Goal: Complete application form: Complete application form

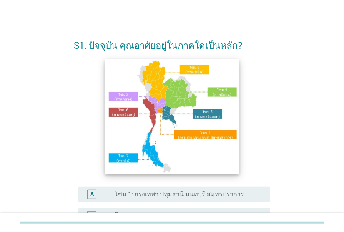
scroll to position [35, 0]
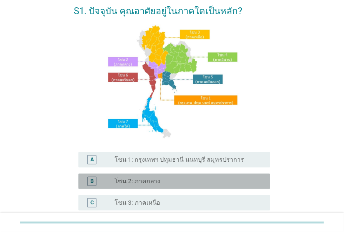
click at [152, 181] on label "โซน 2: ภาคกลาง" at bounding box center [138, 182] width 46 height 8
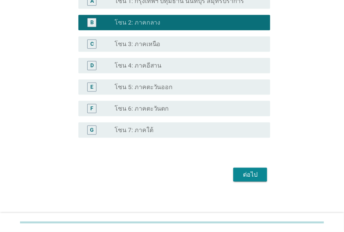
scroll to position [196, 0]
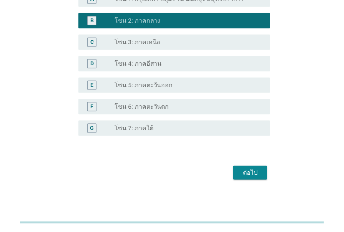
click at [244, 175] on div "ต่อไป" at bounding box center [251, 173] width 22 height 9
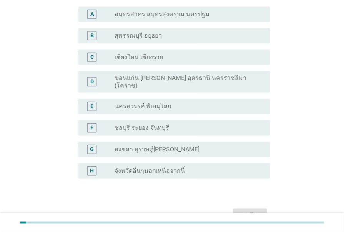
scroll to position [70, 0]
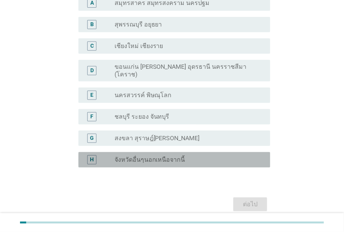
click at [165, 156] on label "จังหวัดอื่นๆนอกเหนือจากนี้" at bounding box center [150, 160] width 71 height 8
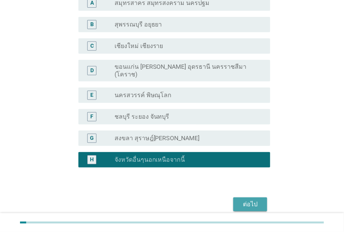
click at [247, 200] on div "ต่อไป" at bounding box center [251, 204] width 22 height 9
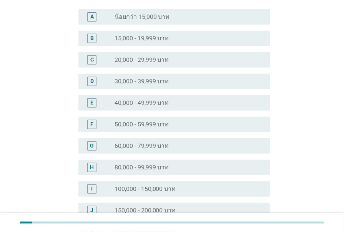
click at [177, 166] on div "radio_button_unchecked 80,000 - 99,999 บาท" at bounding box center [187, 168] width 144 height 8
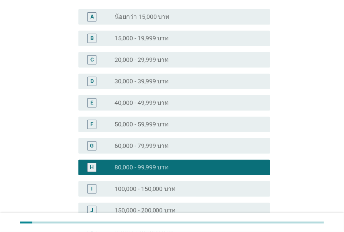
scroll to position [140, 0]
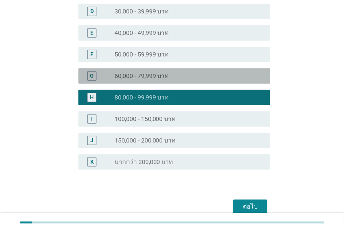
click at [153, 77] on label "60,000 - 79,999 บาท" at bounding box center [142, 76] width 55 height 8
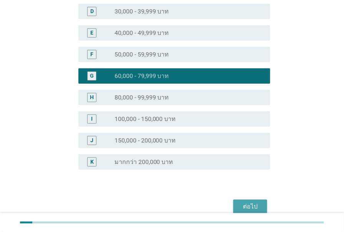
click at [246, 207] on div "ต่อไป" at bounding box center [251, 206] width 22 height 9
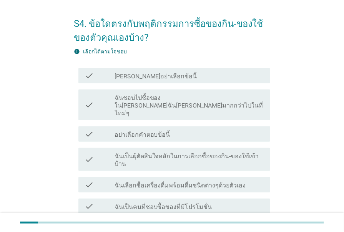
scroll to position [35, 0]
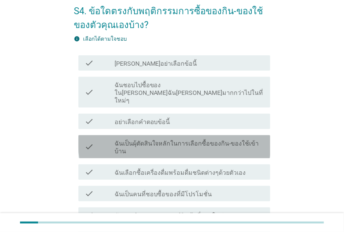
click at [176, 140] on label "ฉันเป็นผุ้ตัดสินใจหลักในการเลือกซื้อของกิน-ของใช้เข้าบ้าน" at bounding box center [190, 147] width 150 height 15
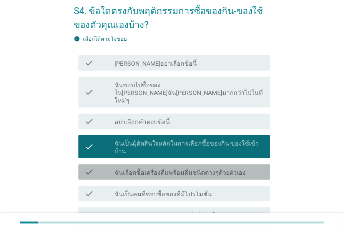
click at [176, 169] on label "ฉันเลือกซื้อเครื่องดื่มพร้อมดื่มชนิดต่างๆด้วยตัวเอง" at bounding box center [181, 173] width 132 height 8
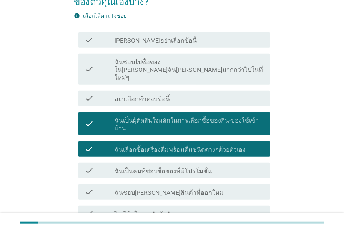
scroll to position [70, 0]
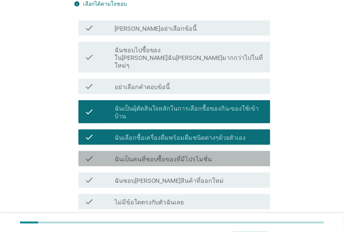
click at [177, 156] on label "ฉันเป็นคนที่ชอบซื้อของที่มีโปรโมชั่น" at bounding box center [164, 160] width 98 height 8
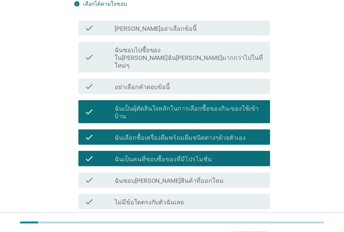
click at [176, 177] on label "ฉันชอบ[PERSON_NAME]สินค้าที่ออกใหม่" at bounding box center [170, 181] width 110 height 8
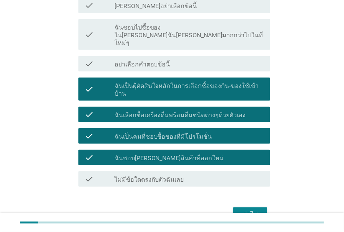
scroll to position [105, 0]
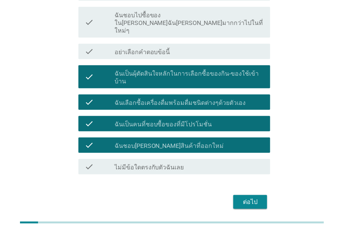
click at [252, 198] on div "ต่อไป" at bounding box center [251, 202] width 22 height 9
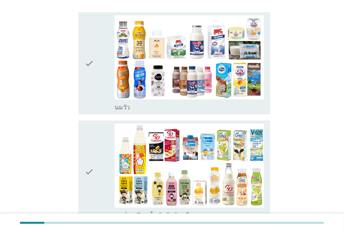
scroll to position [140, 0]
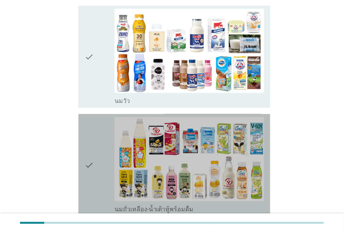
click at [216, 126] on img at bounding box center [190, 159] width 150 height 84
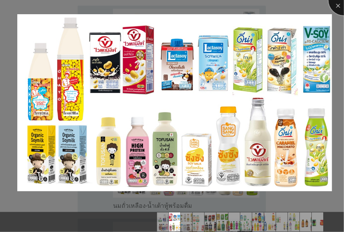
click at [336, 5] on div at bounding box center [344, 0] width 31 height 31
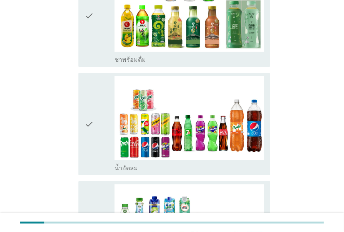
scroll to position [735, 0]
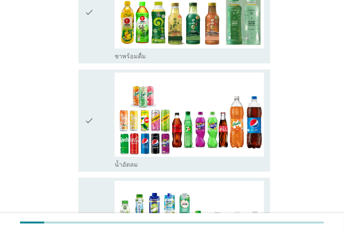
click at [215, 135] on img at bounding box center [190, 115] width 150 height 84
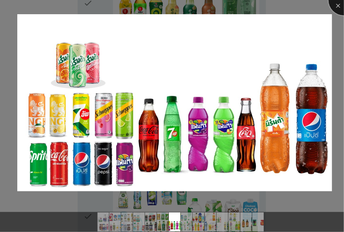
click at [338, 3] on div at bounding box center [344, 0] width 31 height 31
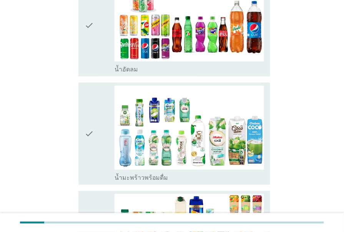
scroll to position [839, 0]
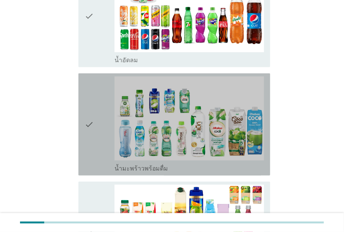
click at [87, 123] on icon "check" at bounding box center [89, 125] width 9 height 96
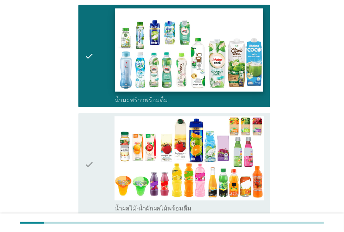
scroll to position [909, 0]
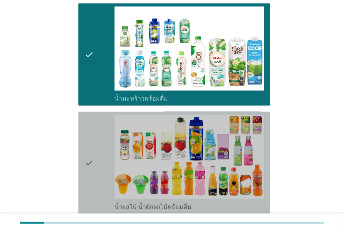
click at [89, 162] on icon "check" at bounding box center [89, 163] width 9 height 96
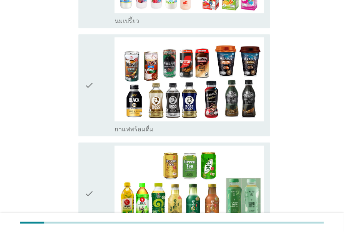
scroll to position [490, 0]
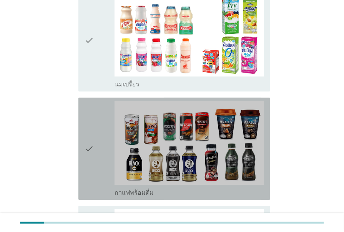
click at [92, 149] on icon "check" at bounding box center [89, 149] width 9 height 96
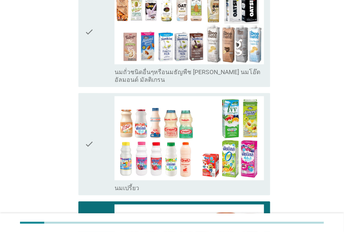
scroll to position [385, 0]
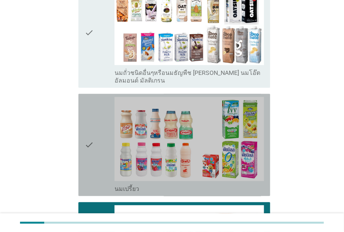
click at [92, 149] on icon "check" at bounding box center [89, 145] width 9 height 96
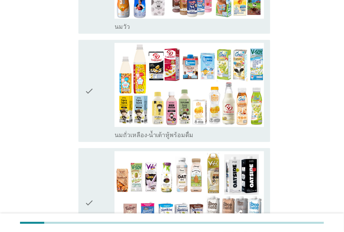
scroll to position [210, 0]
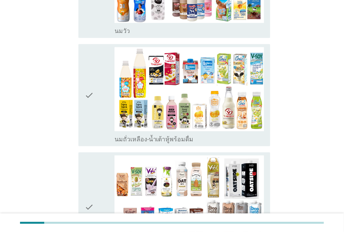
click at [89, 102] on icon "check" at bounding box center [89, 95] width 9 height 96
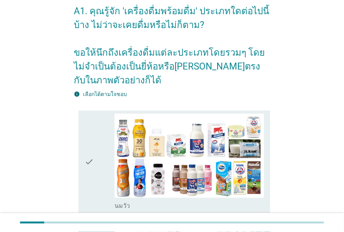
scroll to position [70, 0]
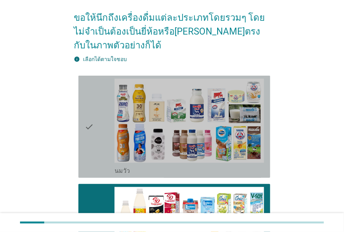
click at [96, 139] on div "check" at bounding box center [100, 127] width 30 height 96
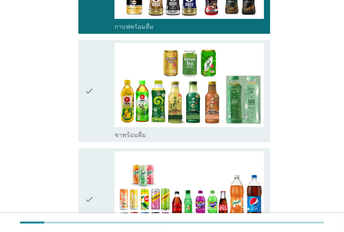
scroll to position [700, 0]
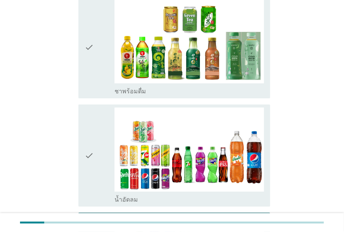
click at [99, 73] on div "check" at bounding box center [100, 47] width 30 height 96
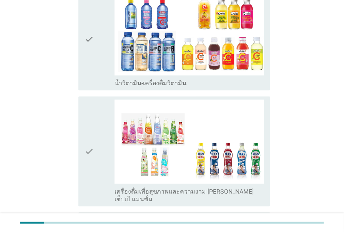
scroll to position [1155, 0]
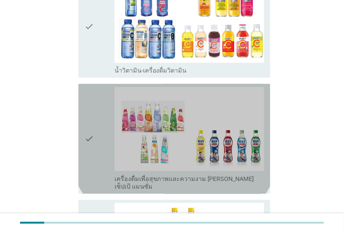
click at [103, 121] on div "check" at bounding box center [100, 139] width 30 height 104
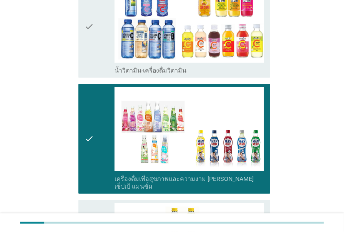
scroll to position [1259, 0]
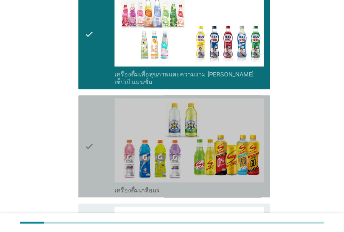
click at [103, 121] on div "check" at bounding box center [100, 147] width 30 height 96
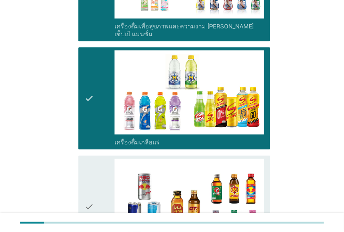
scroll to position [1364, 0]
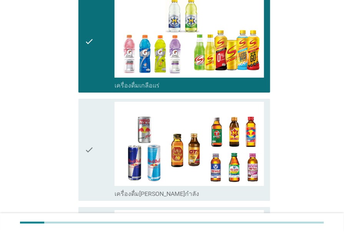
click at [103, 121] on div "check" at bounding box center [100, 150] width 30 height 96
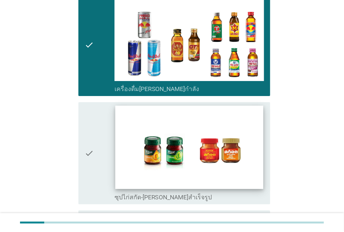
scroll to position [1504, 0]
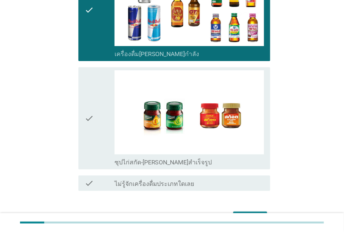
click at [104, 121] on div "check" at bounding box center [100, 118] width 30 height 96
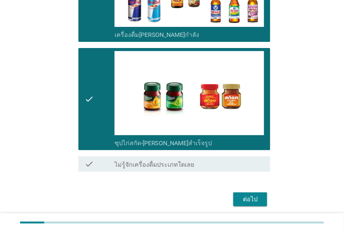
scroll to position [1542, 0]
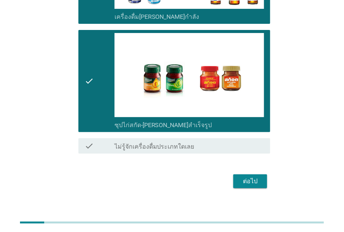
click at [258, 177] on div "ต่อไป" at bounding box center [251, 181] width 22 height 9
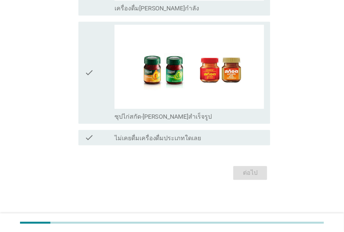
scroll to position [0, 0]
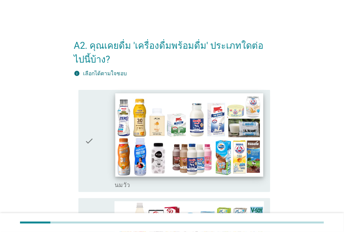
click at [155, 127] on img at bounding box center [189, 136] width 149 height 84
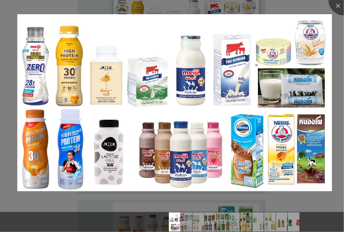
scroll to position [105, 0]
click at [338, 3] on div at bounding box center [344, 0] width 31 height 31
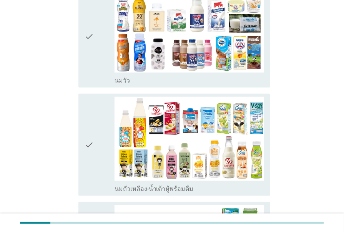
click at [100, 60] on div "check" at bounding box center [100, 36] width 30 height 96
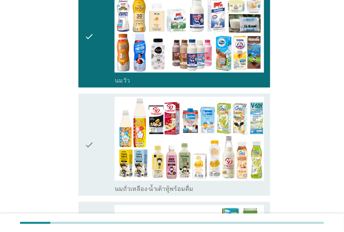
click at [100, 125] on div "check" at bounding box center [100, 145] width 30 height 96
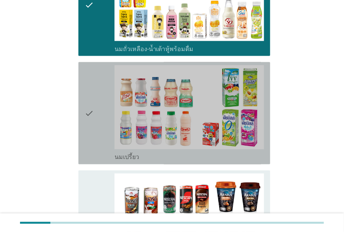
click at [100, 125] on div "check" at bounding box center [100, 113] width 30 height 96
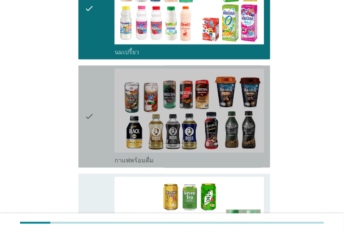
click at [100, 125] on div "check" at bounding box center [100, 117] width 30 height 96
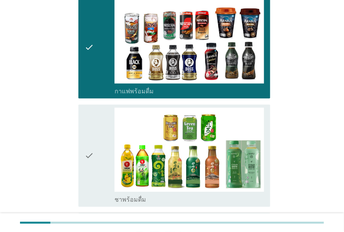
click at [100, 125] on div "check" at bounding box center [100, 156] width 30 height 96
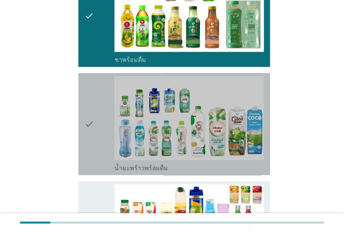
click at [100, 125] on div "check" at bounding box center [100, 124] width 30 height 96
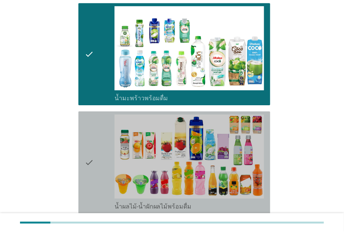
click at [100, 125] on div "check" at bounding box center [100, 163] width 30 height 96
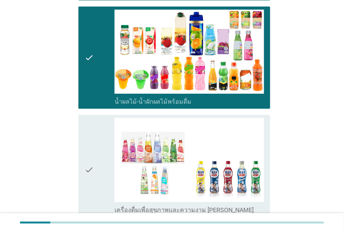
click at [100, 125] on div "check" at bounding box center [100, 170] width 30 height 104
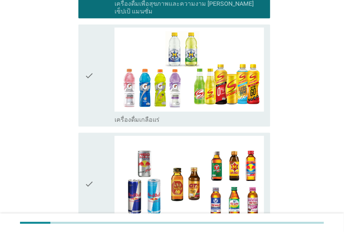
scroll to position [944, 0]
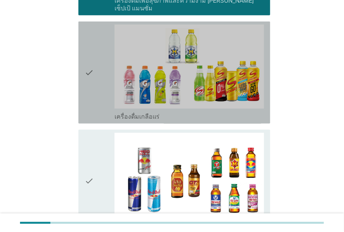
click at [95, 97] on div "check" at bounding box center [100, 73] width 30 height 96
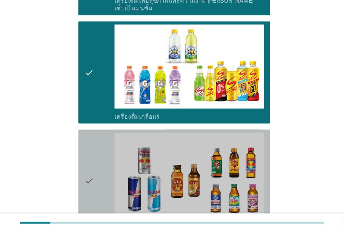
click at [94, 138] on icon "check" at bounding box center [89, 181] width 9 height 96
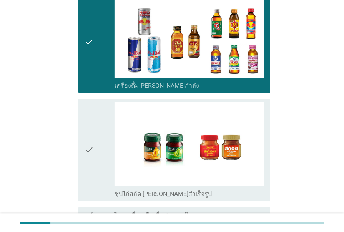
scroll to position [1120, 0]
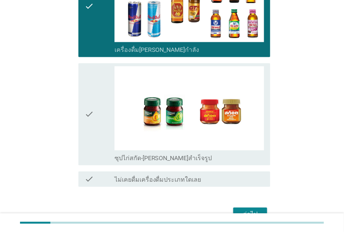
click at [94, 138] on icon "check" at bounding box center [89, 115] width 9 height 96
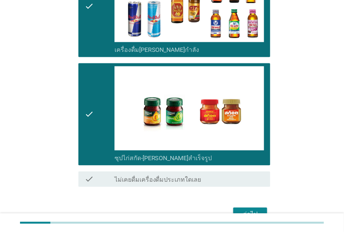
click at [239, 208] on button "ต่อไป" at bounding box center [251, 215] width 34 height 14
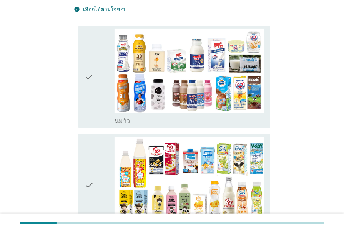
scroll to position [70, 0]
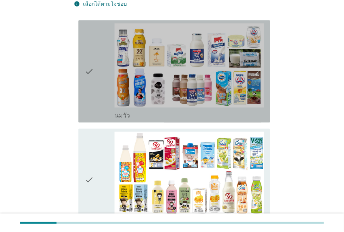
click at [92, 77] on icon "check" at bounding box center [89, 71] width 9 height 96
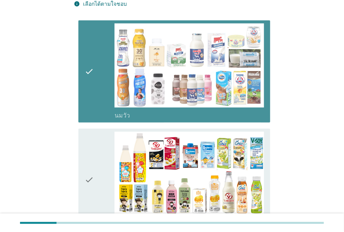
click at [92, 77] on icon "check" at bounding box center [89, 71] width 9 height 96
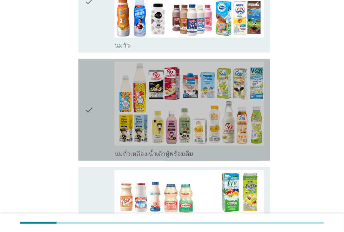
click at [92, 77] on icon "check" at bounding box center [89, 110] width 9 height 96
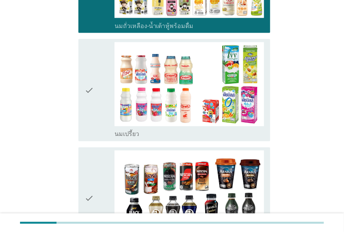
scroll to position [350, 0]
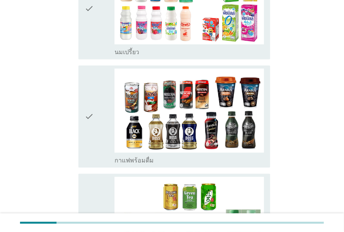
click at [93, 87] on icon "check" at bounding box center [89, 117] width 9 height 96
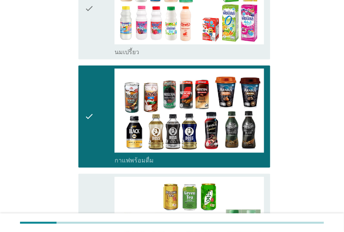
click at [90, 29] on icon "check" at bounding box center [89, 8] width 9 height 96
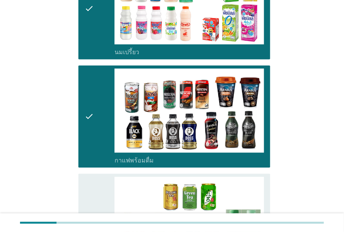
scroll to position [455, 0]
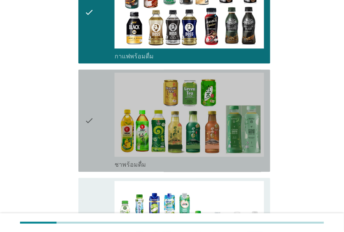
click at [88, 108] on icon "check" at bounding box center [89, 121] width 9 height 96
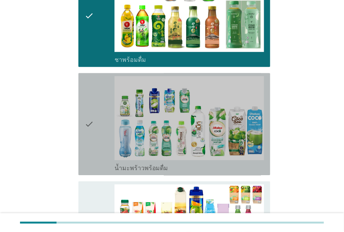
click at [88, 108] on icon "check" at bounding box center [89, 124] width 9 height 96
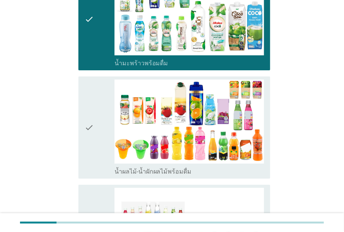
click at [88, 108] on icon "check" at bounding box center [89, 128] width 9 height 96
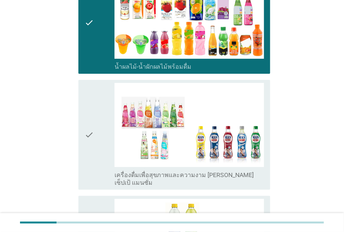
scroll to position [804, 0]
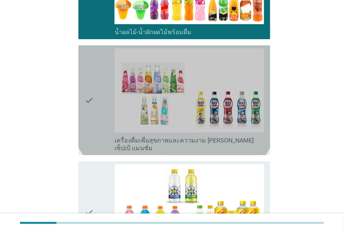
click at [86, 69] on icon "check" at bounding box center [89, 100] width 9 height 104
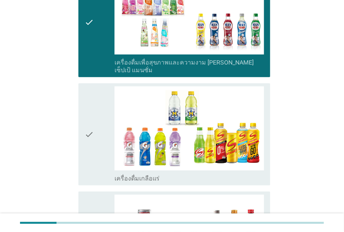
scroll to position [909, 0]
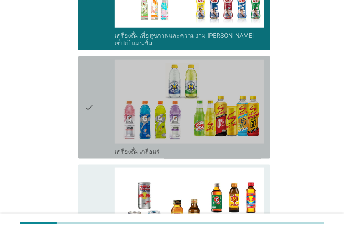
click at [88, 88] on icon "check" at bounding box center [89, 108] width 9 height 96
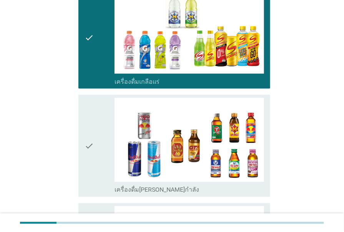
click at [88, 118] on icon "check" at bounding box center [89, 146] width 9 height 96
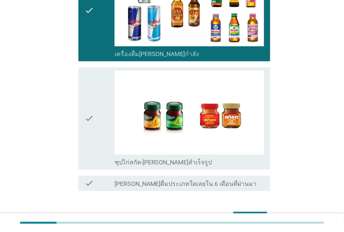
scroll to position [1120, 0]
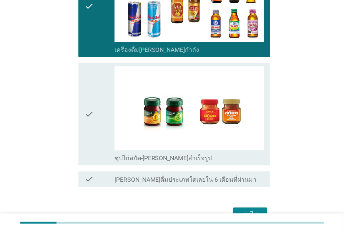
click at [88, 118] on icon "check" at bounding box center [89, 115] width 9 height 96
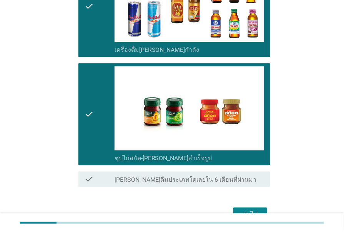
click at [250, 211] on div "ต่อไป" at bounding box center [251, 215] width 22 height 9
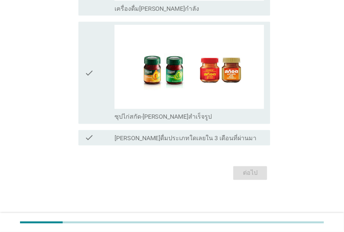
scroll to position [0, 0]
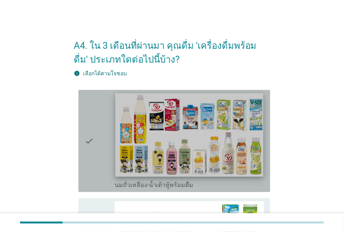
click at [185, 130] on img at bounding box center [189, 136] width 149 height 84
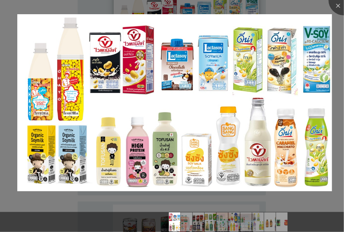
scroll to position [105, 0]
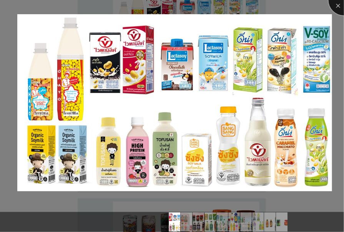
click at [339, 5] on div at bounding box center [344, 0] width 31 height 31
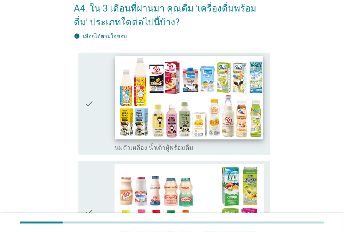
scroll to position [35, 0]
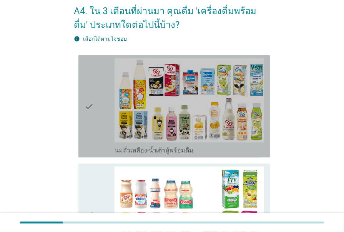
click at [104, 114] on div "check" at bounding box center [100, 106] width 30 height 96
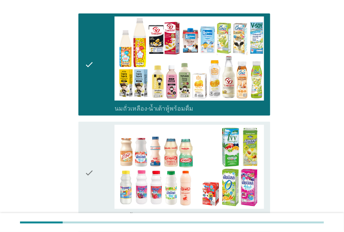
scroll to position [140, 0]
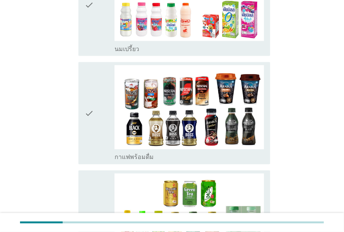
click at [104, 114] on div "check" at bounding box center [100, 113] width 30 height 96
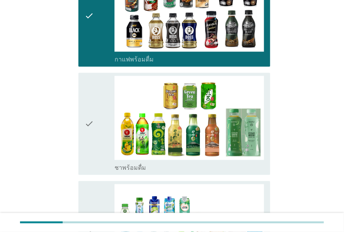
scroll to position [350, 0]
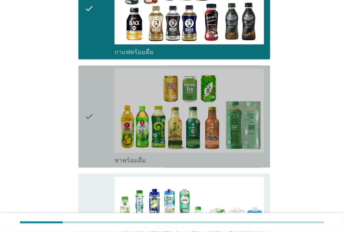
click at [104, 114] on div "check" at bounding box center [100, 117] width 30 height 96
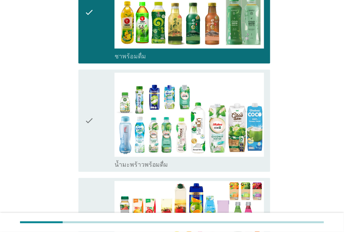
click at [104, 114] on div "check" at bounding box center [100, 121] width 30 height 96
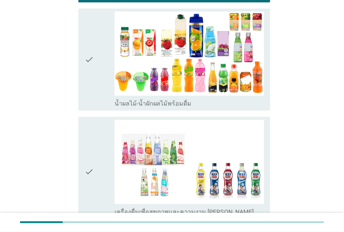
scroll to position [630, 0]
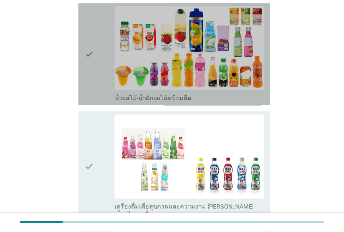
click at [94, 91] on div "check" at bounding box center [100, 54] width 30 height 96
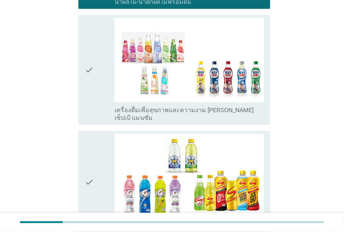
scroll to position [770, 0]
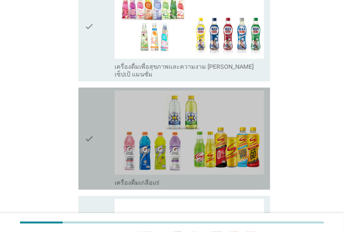
click at [93, 129] on icon "check" at bounding box center [89, 139] width 9 height 96
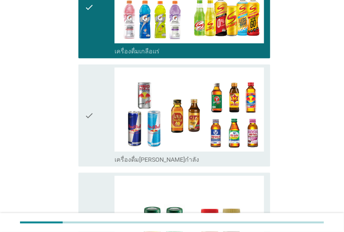
scroll to position [909, 0]
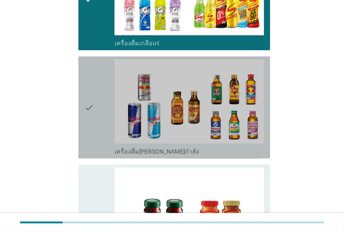
click at [93, 129] on icon "check" at bounding box center [89, 108] width 9 height 96
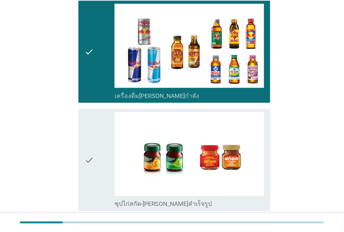
scroll to position [979, 0]
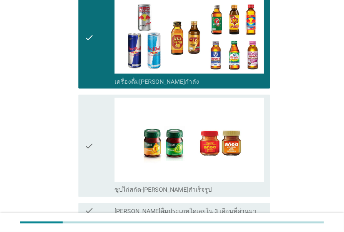
click at [93, 129] on icon "check" at bounding box center [89, 146] width 9 height 96
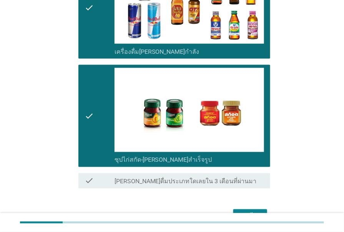
scroll to position [1045, 0]
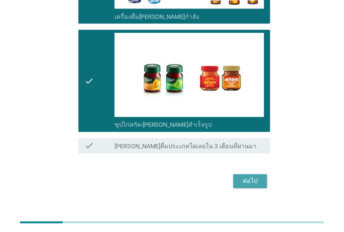
click at [246, 177] on div "ต่อไป" at bounding box center [251, 181] width 22 height 9
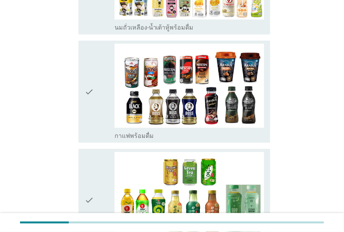
scroll to position [175, 0]
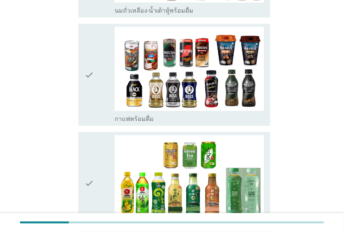
click at [104, 104] on div "check" at bounding box center [100, 75] width 30 height 96
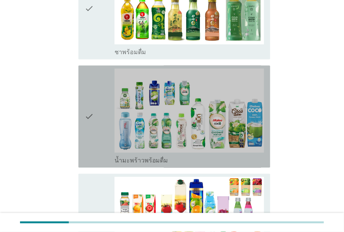
click at [104, 104] on div "check" at bounding box center [100, 117] width 30 height 96
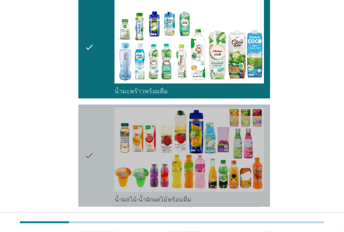
click at [104, 105] on div "check check_box น้ำผลไม้-น้ำผักผลไม้พร้อมดื่ม" at bounding box center [175, 156] width 192 height 102
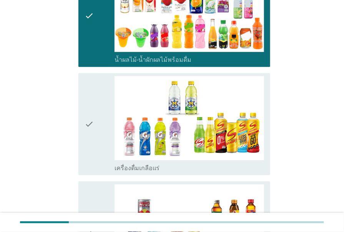
scroll to position [630, 0]
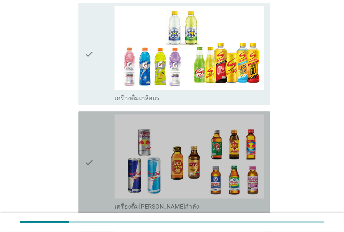
click at [102, 118] on div "check" at bounding box center [100, 163] width 30 height 96
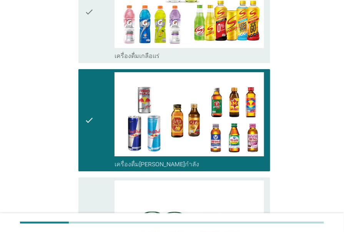
scroll to position [735, 0]
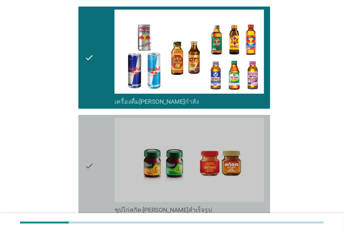
click at [101, 125] on div "check" at bounding box center [100, 166] width 30 height 96
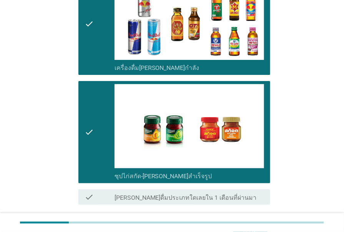
scroll to position [827, 0]
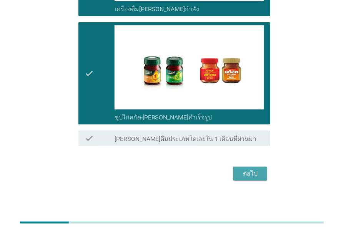
click at [254, 174] on div "ต่อไป" at bounding box center [251, 173] width 22 height 9
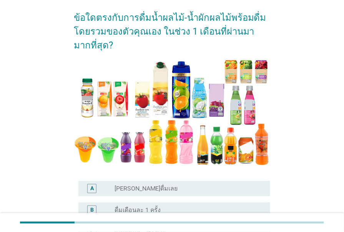
scroll to position [105, 0]
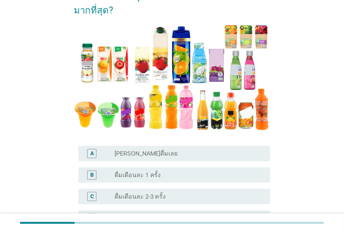
click at [174, 192] on div "radio_button_unchecked ดื่มเดือนละ 2-3 ครั้ง" at bounding box center [190, 196] width 150 height 9
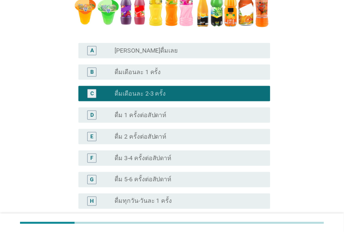
scroll to position [210, 0]
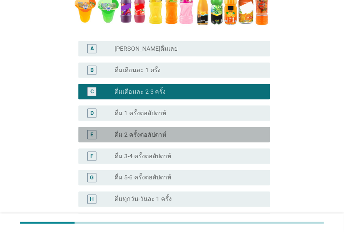
click at [175, 132] on div "radio_button_unchecked ดื่ม 2 ครั้งต่อสัปดาห์" at bounding box center [187, 135] width 144 height 8
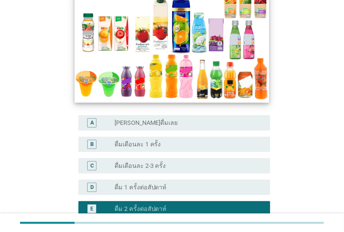
scroll to position [175, 0]
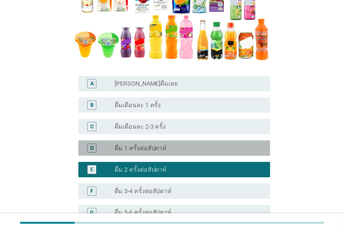
click at [163, 149] on label "ดื่ม 1 ครั้งต่อสัปดาห์" at bounding box center [141, 149] width 52 height 8
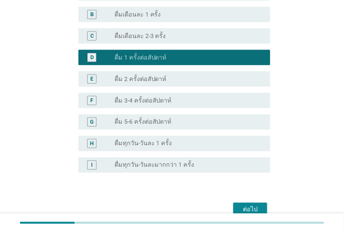
scroll to position [302, 0]
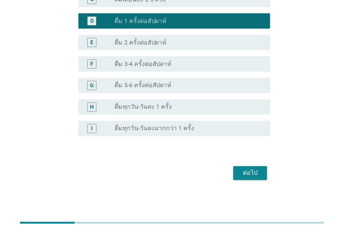
click at [246, 178] on button "ต่อไป" at bounding box center [251, 174] width 34 height 14
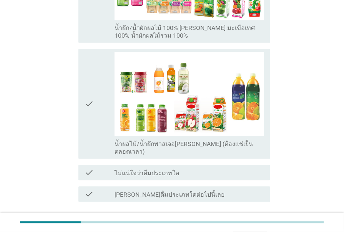
scroll to position [455, 0]
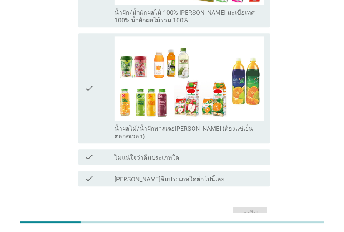
click at [196, 87] on img at bounding box center [190, 79] width 150 height 84
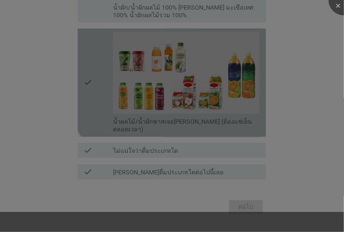
scroll to position [446, 0]
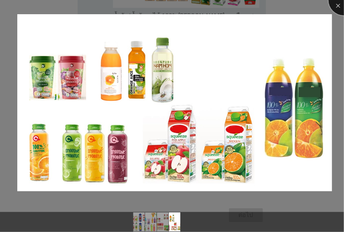
click at [337, 8] on div at bounding box center [344, 0] width 31 height 31
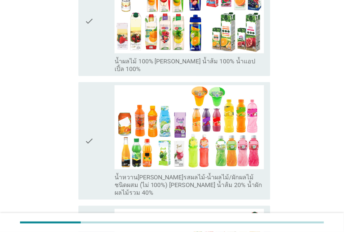
scroll to position [167, 0]
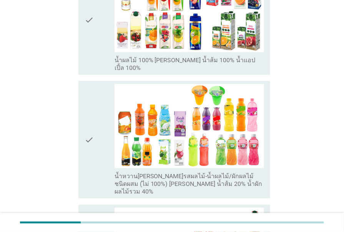
click at [90, 129] on icon "check" at bounding box center [89, 140] width 9 height 112
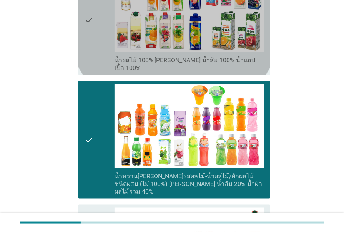
click at [105, 52] on div "check" at bounding box center [100, 20] width 30 height 104
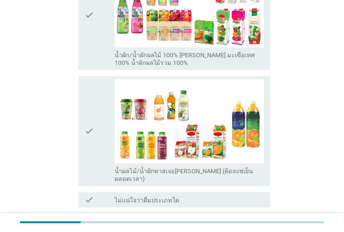
scroll to position [446, 0]
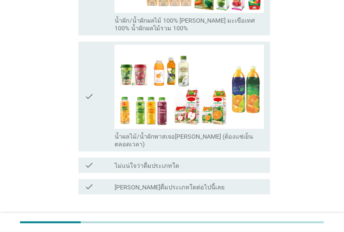
click at [104, 75] on div "check" at bounding box center [100, 97] width 30 height 104
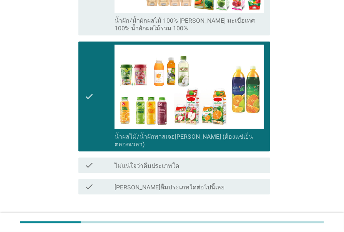
click at [102, 101] on div "check" at bounding box center [100, 97] width 30 height 104
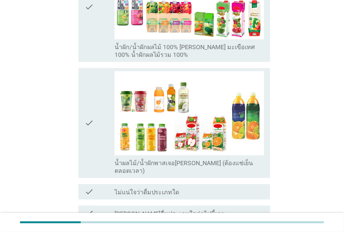
scroll to position [377, 0]
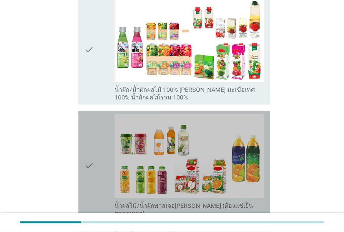
click at [99, 123] on div "check" at bounding box center [100, 166] width 30 height 104
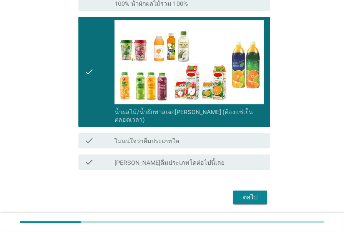
scroll to position [472, 0]
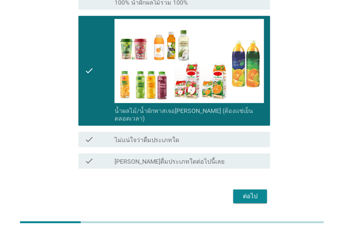
click at [249, 192] on div "ต่อไป" at bounding box center [251, 196] width 22 height 9
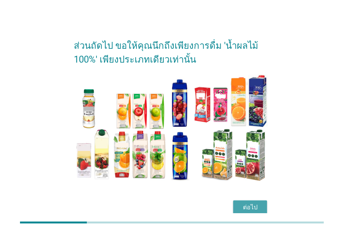
click at [243, 209] on div "ต่อไป" at bounding box center [251, 207] width 22 height 9
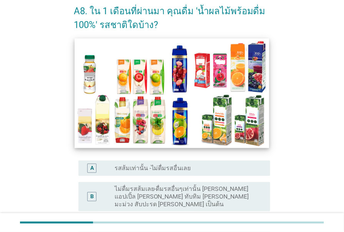
scroll to position [70, 0]
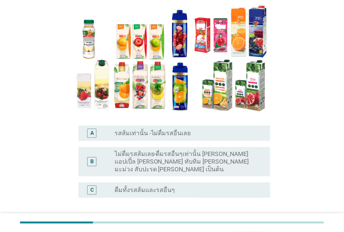
click at [167, 187] on label "ดื่มทั้งรสส้มและรสอื่นๆ" at bounding box center [145, 191] width 61 height 8
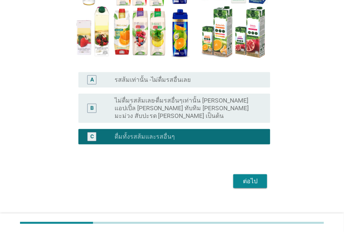
scroll to position [124, 0]
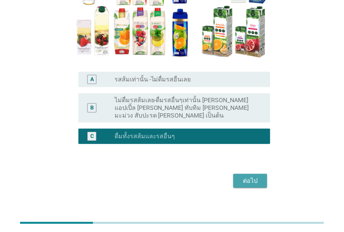
click at [240, 177] on div "ต่อไป" at bounding box center [251, 181] width 22 height 9
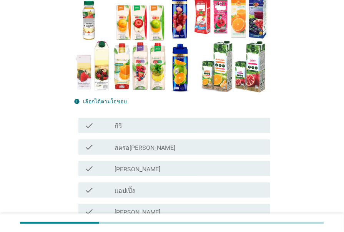
scroll to position [105, 0]
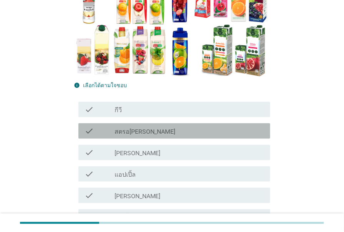
click at [170, 135] on div "check_box_outline_blank สตรอ[PERSON_NAME]" at bounding box center [190, 131] width 150 height 9
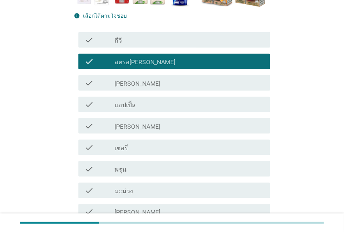
scroll to position [175, 0]
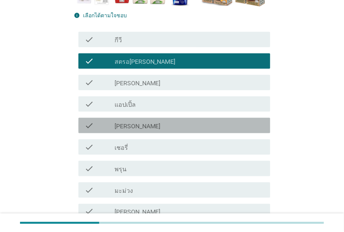
click at [165, 123] on div "check_box_outline_blank [PERSON_NAME]" at bounding box center [190, 125] width 150 height 9
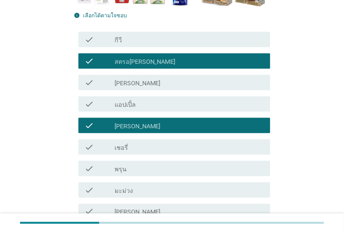
click at [169, 106] on div "check_box_outline_blank แอปเปิ้ล" at bounding box center [190, 104] width 150 height 9
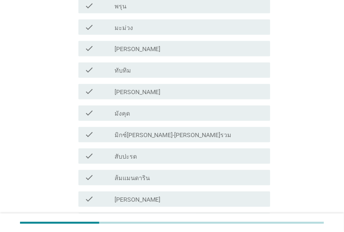
scroll to position [350, 0]
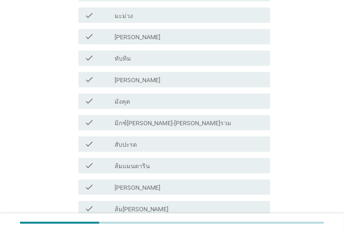
click at [176, 127] on div "check_box_outline_blank มิกซ์[PERSON_NAME]-[PERSON_NAME]รวม" at bounding box center [190, 123] width 150 height 9
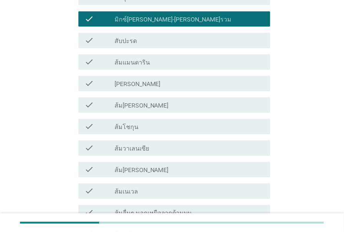
scroll to position [455, 0]
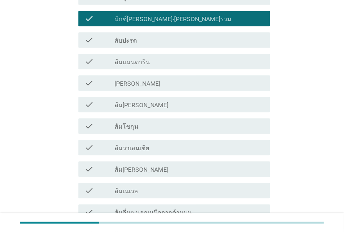
click at [160, 107] on div "check_box_outline_blank ส้ม[PERSON_NAME]" at bounding box center [190, 104] width 150 height 9
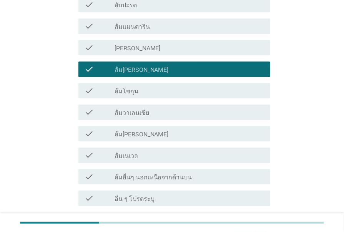
scroll to position [490, 0]
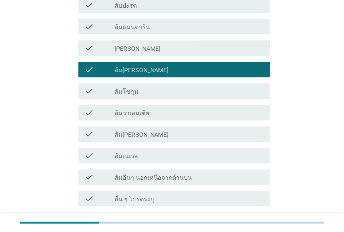
click at [167, 32] on div "check check_box_outline_blank ส้มแมนดาริน" at bounding box center [175, 26] width 192 height 15
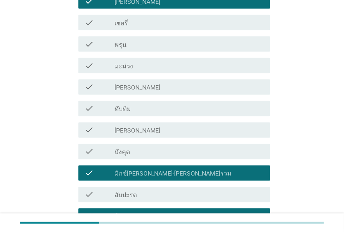
scroll to position [315, 0]
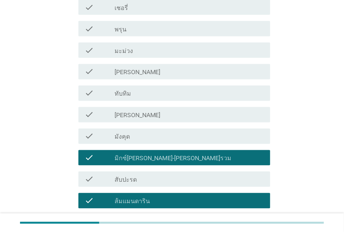
click at [167, 111] on div "check_box_outline_blank [PERSON_NAME]" at bounding box center [190, 114] width 150 height 9
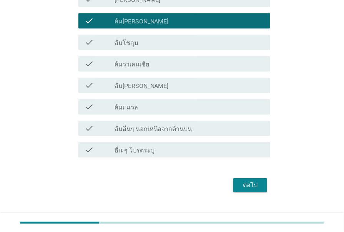
scroll to position [550, 0]
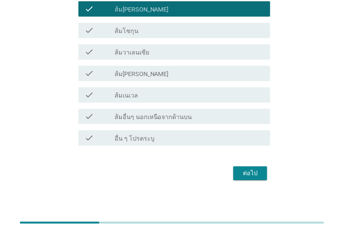
click at [249, 175] on div "ต่อไป" at bounding box center [251, 173] width 22 height 9
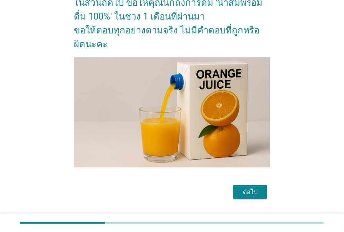
scroll to position [90, 0]
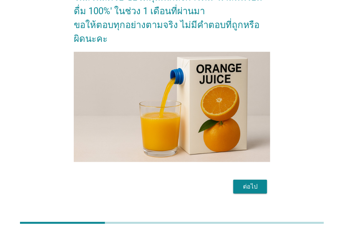
click at [252, 182] on div "ต่อไป" at bounding box center [251, 186] width 22 height 9
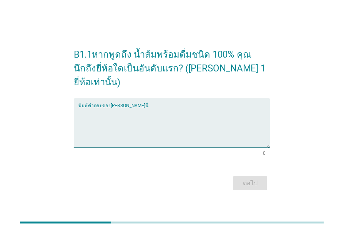
click at [140, 144] on textarea "พิมพ์คำตอบของคุณ ที่นี่" at bounding box center [175, 128] width 192 height 40
click at [136, 135] on textarea "พิมพ์คำตอบของคุณ ที่นี่" at bounding box center [175, 128] width 192 height 40
type textarea "sunquick"
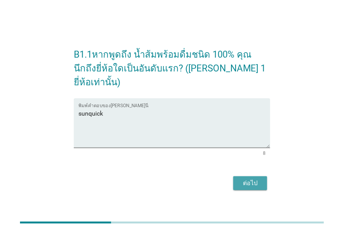
click at [259, 183] on div "ต่อไป" at bounding box center [251, 183] width 22 height 9
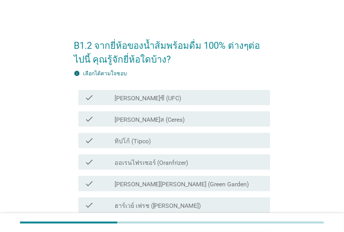
click at [161, 99] on div "check_box_outline_blank [PERSON_NAME]ซี (UFC)" at bounding box center [190, 97] width 150 height 9
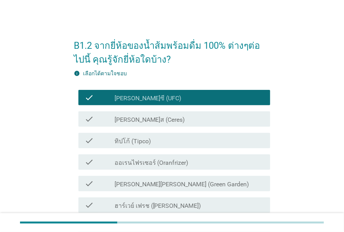
click at [159, 135] on div "check check_box_outline_blank ทิปโก้ (Tipco)" at bounding box center [175, 140] width 192 height 15
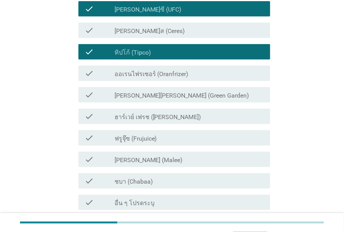
scroll to position [105, 0]
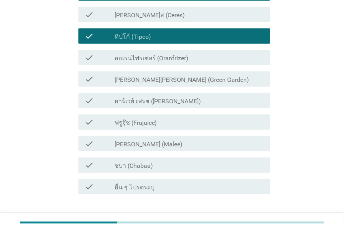
click at [159, 139] on div "check_box_outline_blank [PERSON_NAME] (Malee)" at bounding box center [190, 143] width 150 height 9
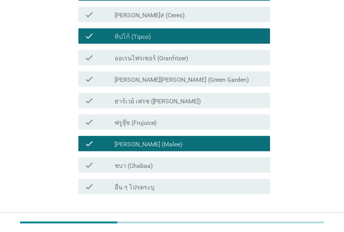
click at [156, 164] on div "check_box_outline_blank ชบา (Chabaa)" at bounding box center [190, 165] width 150 height 9
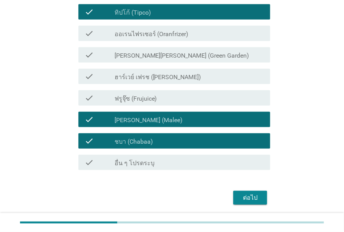
scroll to position [140, 0]
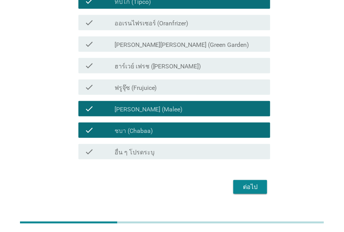
click at [242, 187] on div "ต่อไป" at bounding box center [251, 187] width 22 height 9
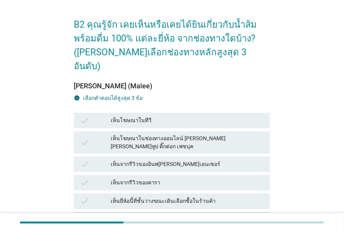
scroll to position [35, 0]
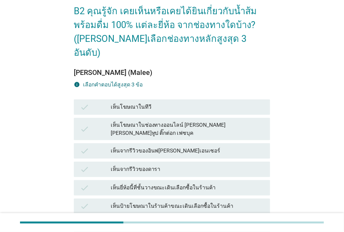
click at [166, 103] on div "เห็นโฆษณาในทีวี" at bounding box center [188, 107] width 154 height 9
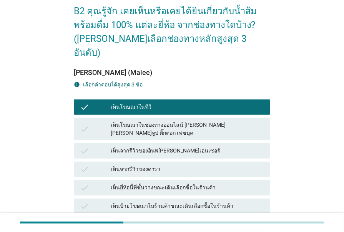
click at [162, 121] on div "เห็นโฆษณาในช่องทางออนไลน์ [PERSON_NAME] [PERSON_NAME]ทูป ติ๊กต่อก เฟซบุค" at bounding box center [188, 129] width 154 height 16
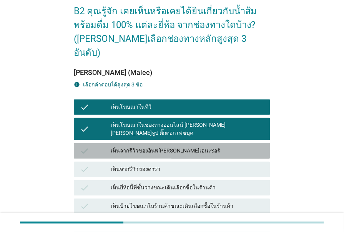
click at [154, 147] on div "เห็นจากรีวิวของอินฟ[PERSON_NAME]เอนเซอร์" at bounding box center [188, 151] width 154 height 9
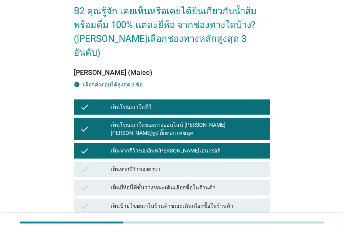
click at [154, 165] on div "เห็นจากรีวิวของดารา" at bounding box center [188, 169] width 154 height 9
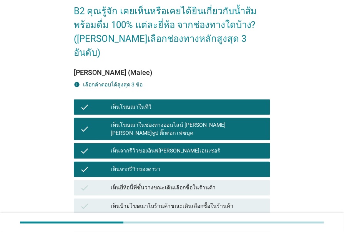
scroll to position [70, 0]
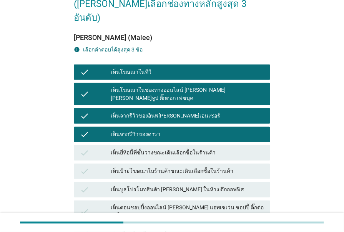
click at [156, 149] on div "เห็นยี่ห้อนี้ที่ชั้นวางขณะเดินเลือกซื้อในร้านค้า" at bounding box center [188, 153] width 154 height 9
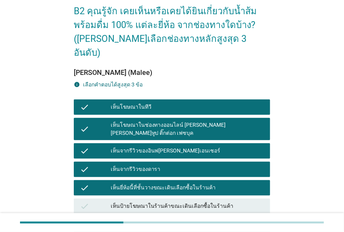
scroll to position [35, 0]
click at [174, 147] on div "เห็นจากรีวิวของอินฟ[PERSON_NAME]เอนเซอร์" at bounding box center [188, 151] width 154 height 9
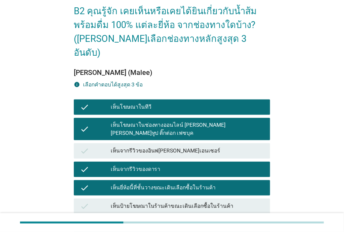
click at [169, 165] on div "เห็นจากรีวิวของดารา" at bounding box center [188, 169] width 154 height 9
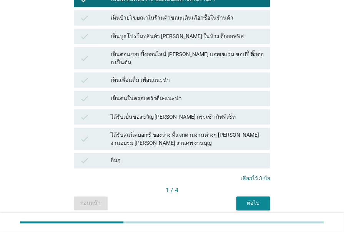
scroll to position [223, 0]
click at [257, 200] on div "ต่อไป" at bounding box center [254, 204] width 22 height 8
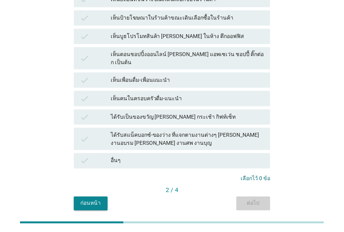
scroll to position [0, 0]
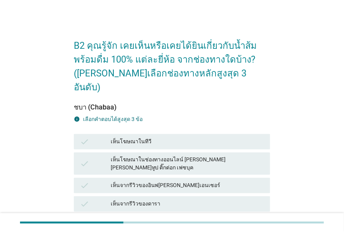
click at [152, 200] on div "เห็นจากรีวิวของดารา" at bounding box center [188, 204] width 154 height 9
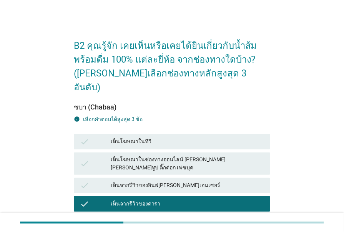
click at [152, 200] on div "เห็นจากรีวิวของดารา" at bounding box center [188, 204] width 154 height 9
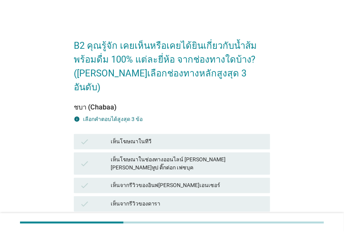
click at [154, 137] on div "เห็นโฆษณาในทีวี" at bounding box center [188, 141] width 154 height 9
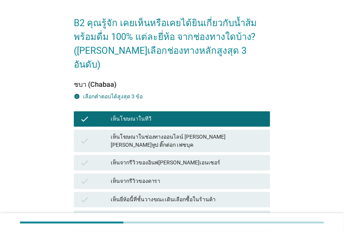
scroll to position [35, 0]
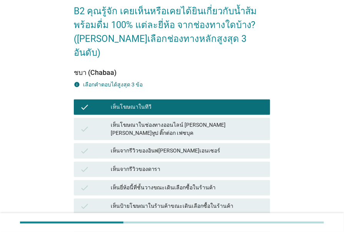
click at [156, 184] on div "เห็นยี่ห้อนี้ที่ชั้นวางขณะเดินเลือกซื้อในร้านค้า" at bounding box center [188, 188] width 154 height 9
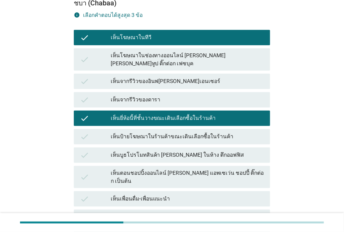
scroll to position [105, 0]
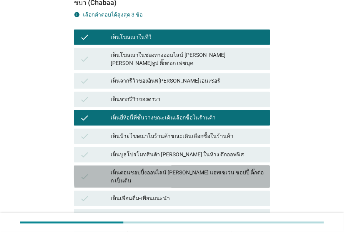
click at [158, 169] on div "เห็นตอนชอปปิ้งออนไลน์ [PERSON_NAME] แอพเซเว่น ชอปปี้ ติ๊กต่อก เป็นต้น" at bounding box center [188, 177] width 154 height 16
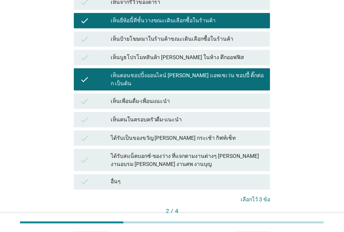
scroll to position [210, 0]
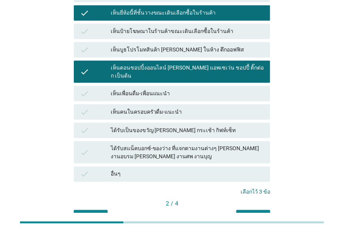
click at [251, 213] on div "ต่อไป" at bounding box center [254, 217] width 22 height 8
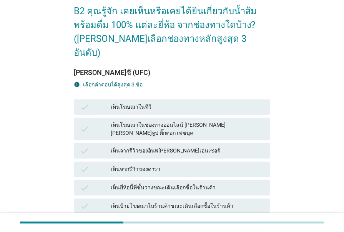
scroll to position [70, 0]
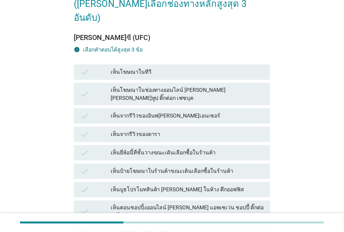
click at [156, 149] on div "เห็นยี่ห้อนี้ที่ชั้นวางขณะเดินเลือกซื้อในร้านค้า" at bounding box center [188, 153] width 154 height 9
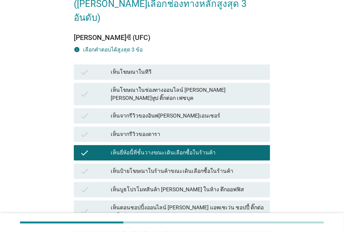
scroll to position [105, 0]
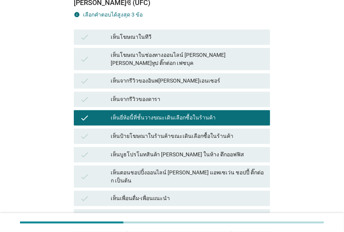
click at [153, 169] on div "เห็นตอนชอปปิ้งออนไลน์ [PERSON_NAME] แอพเซเว่น ชอปปี้ ติ๊กต่อก เป็นต้น" at bounding box center [188, 177] width 154 height 16
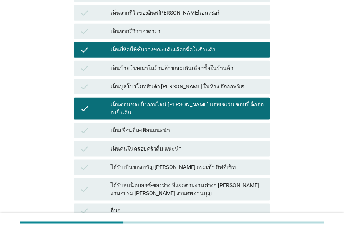
scroll to position [175, 0]
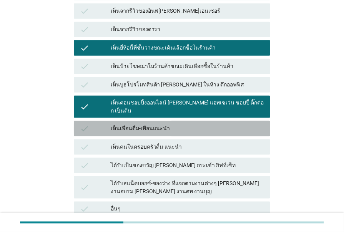
click at [159, 124] on div "เห็นเพื่อนดื่ม-เพื่อนแนะนำ" at bounding box center [188, 128] width 154 height 9
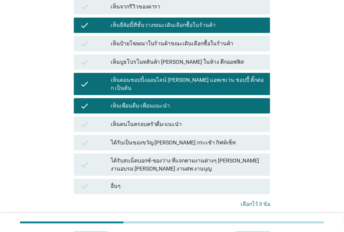
scroll to position [223, 0]
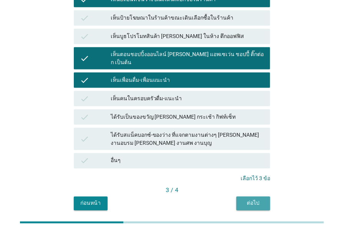
click at [246, 200] on div "ต่อไป" at bounding box center [254, 204] width 22 height 8
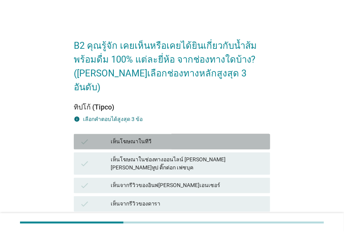
click at [150, 137] on div "เห็นโฆษณาในทีวี" at bounding box center [188, 141] width 154 height 9
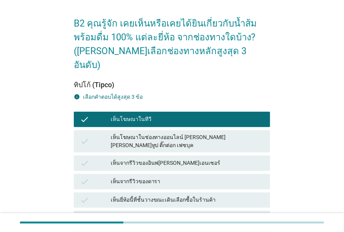
scroll to position [35, 0]
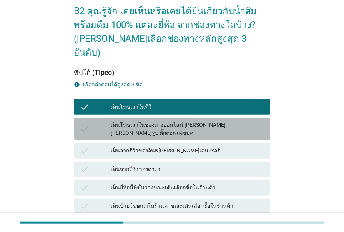
click at [155, 121] on div "เห็นโฆษณาในช่องทางออนไลน์ [PERSON_NAME] [PERSON_NAME]ทูป ติ๊กต่อก เฟซบุค" at bounding box center [188, 129] width 154 height 16
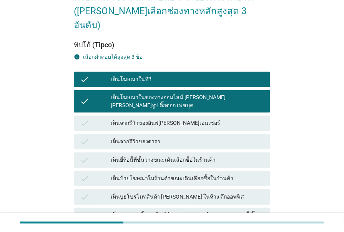
scroll to position [105, 0]
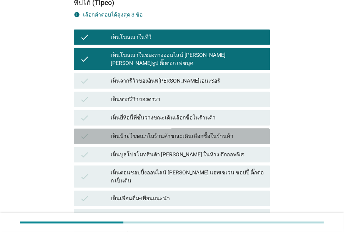
click at [155, 132] on div "เห็นป้ายโฆษณาในร้านค้าขณะเดินเลือกซื้อในร้านค้า" at bounding box center [188, 136] width 154 height 9
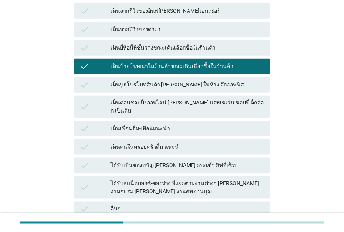
scroll to position [210, 0]
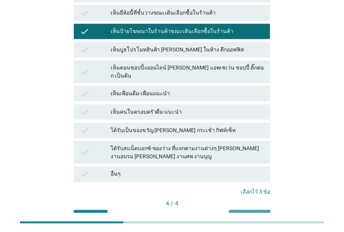
click at [239, 211] on button "คำถามต่อไป" at bounding box center [249, 218] width 41 height 14
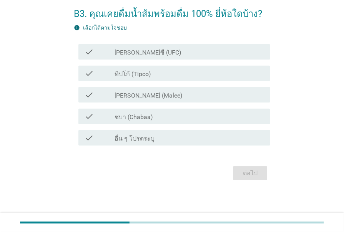
scroll to position [0, 0]
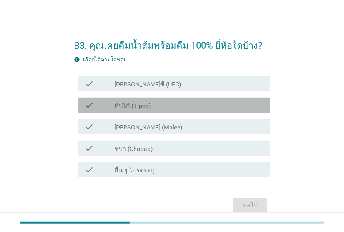
click at [159, 110] on div "check check_box_outline_blank ทิปโก้ (Tipco)" at bounding box center [175, 105] width 192 height 15
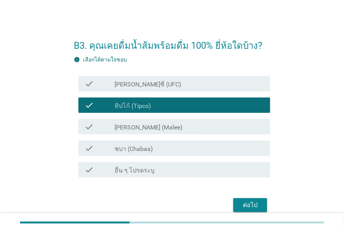
click at [158, 119] on div "check check_box_outline_blank [PERSON_NAME] (Malee)" at bounding box center [175, 126] width 192 height 15
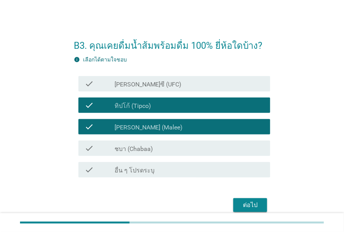
click at [153, 145] on div "check_box_outline_blank ชบา (Chabaa)" at bounding box center [190, 148] width 150 height 9
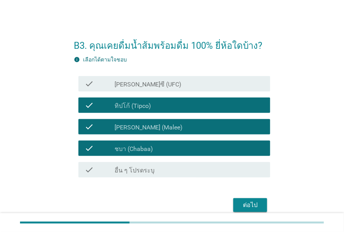
click at [247, 205] on div "ต่อไป" at bounding box center [251, 205] width 22 height 9
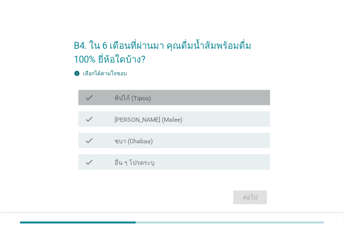
click at [162, 98] on div "check_box ทิปโก้ (Tipco)" at bounding box center [190, 97] width 150 height 9
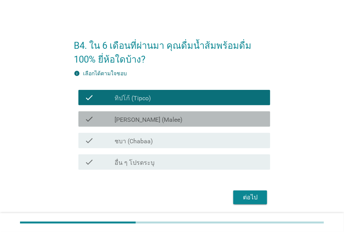
click at [159, 116] on div "check_box [PERSON_NAME] (Malee)" at bounding box center [190, 119] width 150 height 9
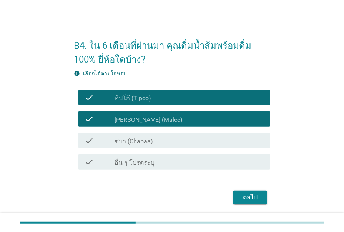
click at [155, 138] on div "check_box ชบา (Chabaa)" at bounding box center [190, 140] width 150 height 9
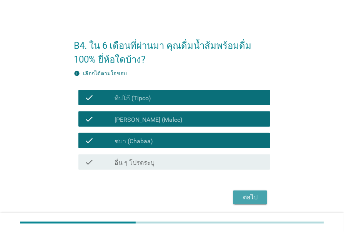
click at [266, 196] on button "ต่อไป" at bounding box center [251, 198] width 34 height 14
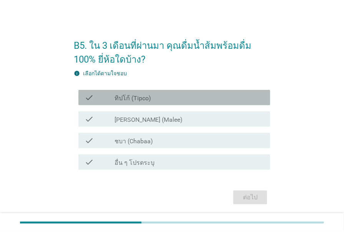
click at [156, 100] on div "check_box ทิปโก้ (Tipco)" at bounding box center [190, 97] width 150 height 9
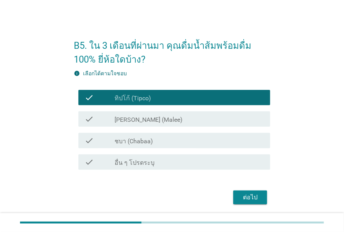
click at [154, 122] on div "check_box [PERSON_NAME] (Malee)" at bounding box center [190, 119] width 150 height 9
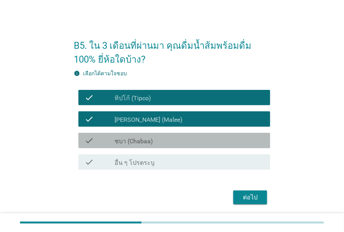
click at [154, 143] on div "check_box ชบา (Chabaa)" at bounding box center [190, 140] width 150 height 9
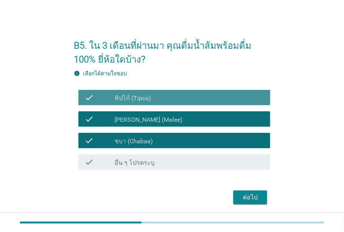
click at [159, 100] on div "check_box ทิปโก้ (Tipco)" at bounding box center [190, 97] width 150 height 9
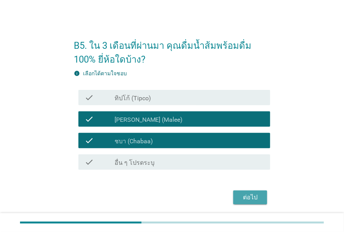
click at [241, 199] on div "ต่อไป" at bounding box center [251, 197] width 22 height 9
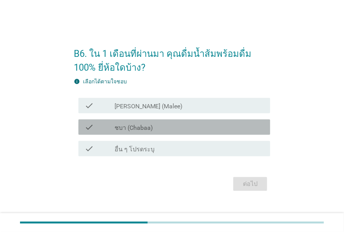
click at [158, 130] on div "check_box ชบา (Chabaa)" at bounding box center [190, 127] width 150 height 9
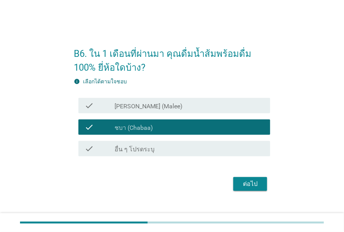
click at [254, 180] on div "ต่อไป" at bounding box center [251, 184] width 22 height 9
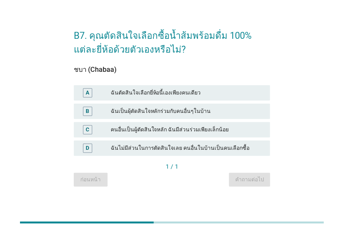
scroll to position [19, 0]
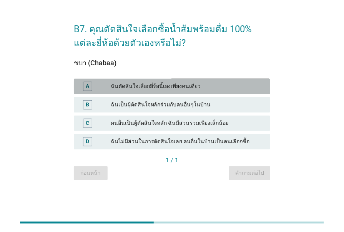
click at [191, 85] on div "ฉันตัดสินใจเลือกยี่ห้อนี้เองเพียงคนเดียว" at bounding box center [188, 86] width 154 height 9
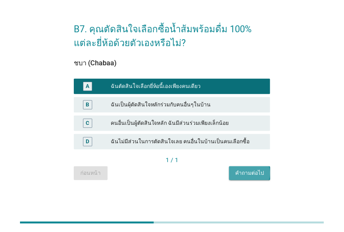
click at [241, 175] on div "คำถามต่อไป" at bounding box center [250, 173] width 29 height 8
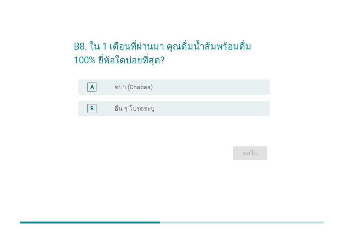
scroll to position [0, 0]
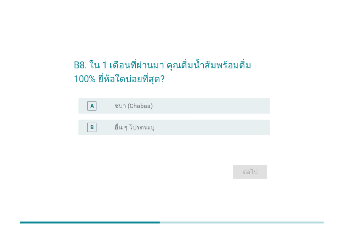
click at [188, 103] on div "radio_button_unchecked ชบา (Chabaa)" at bounding box center [187, 106] width 144 height 8
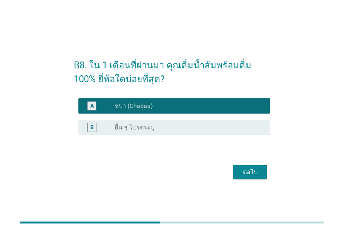
click at [247, 168] on div "ต่อไป" at bounding box center [251, 172] width 22 height 9
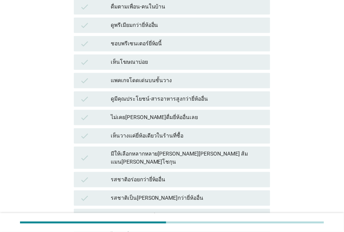
scroll to position [175, 0]
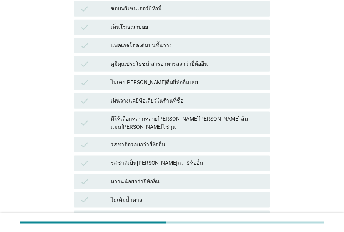
click at [175, 65] on div "ดูมีคุณประโยชน์-สารอาหารสูงกว่ายี่ห้ออื่น" at bounding box center [188, 64] width 154 height 9
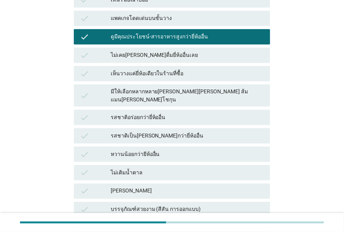
scroll to position [245, 0]
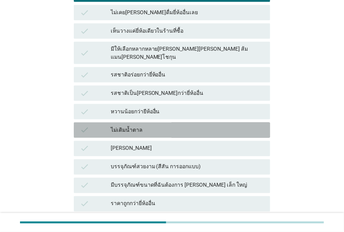
click at [165, 126] on div "ไม่เติมน้ำตาล" at bounding box center [188, 130] width 154 height 9
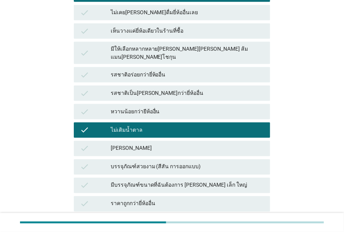
click at [164, 146] on div "check [PERSON_NAME]" at bounding box center [172, 148] width 197 height 15
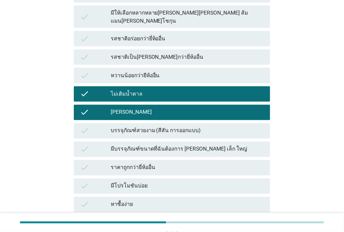
scroll to position [315, 0]
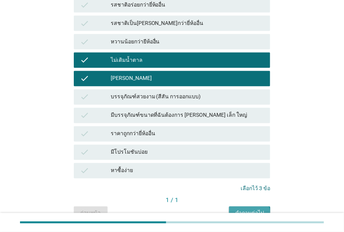
click at [236, 207] on button "คำถามต่อไป" at bounding box center [249, 214] width 41 height 14
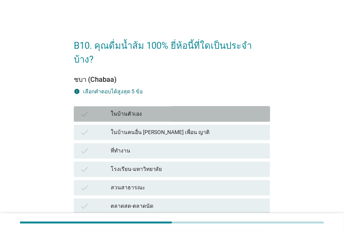
click at [159, 110] on div "ในบ้านตัวเอง" at bounding box center [188, 114] width 154 height 9
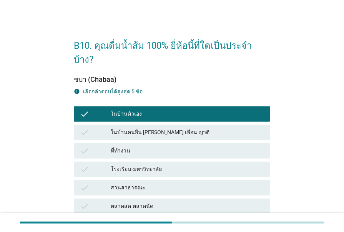
click at [150, 147] on div "ที่ทำงาน" at bounding box center [188, 151] width 154 height 9
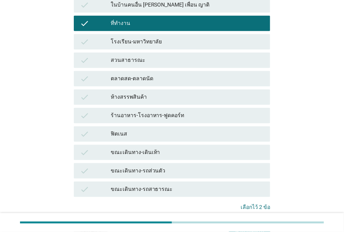
scroll to position [140, 0]
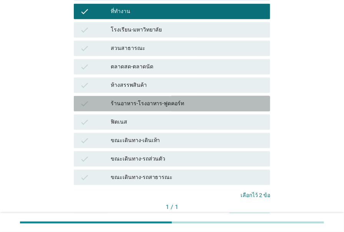
click at [156, 99] on div "ร้านอาหาร-โรงอาหาร-ฟูดคอร์ท" at bounding box center [188, 103] width 154 height 9
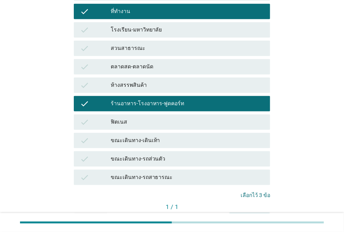
click at [246, 216] on div "คำถามต่อไป" at bounding box center [250, 220] width 29 height 8
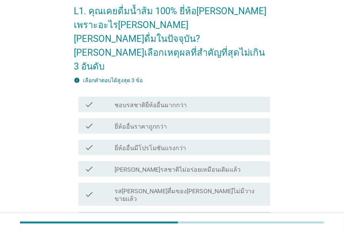
scroll to position [70, 0]
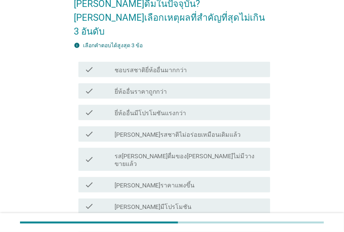
click at [191, 153] on label "รส[PERSON_NAME]ดื่มของ[PERSON_NAME]ไม่มีวางขายแล้ว" at bounding box center [190, 160] width 150 height 15
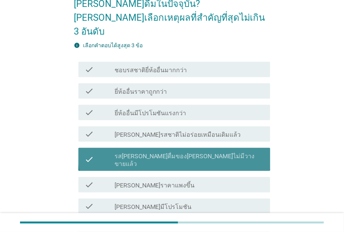
click at [191, 153] on label "รส[PERSON_NAME]ดื่มของ[PERSON_NAME]ไม่มีวางขายแล้ว" at bounding box center [190, 160] width 150 height 15
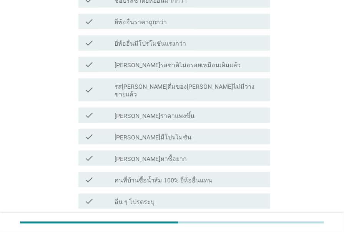
scroll to position [140, 0]
click at [184, 132] on div "check_box_outline_blank [PERSON_NAME]มีโปรโมชัน" at bounding box center [190, 136] width 150 height 9
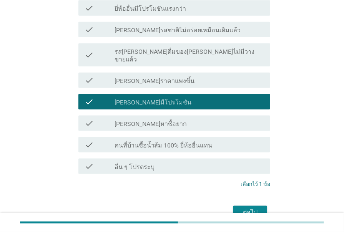
scroll to position [175, 0]
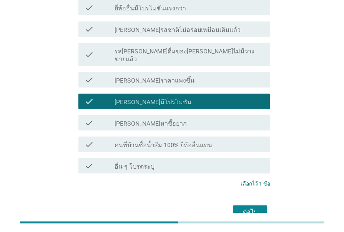
click at [182, 142] on label "คนที่บ้านซื้อน้ำส้ม 100% ยี่ห้ออื่นแทน" at bounding box center [164, 146] width 98 height 8
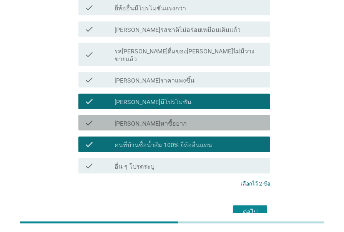
click at [182, 119] on div "check_box_outline_blank [PERSON_NAME]หาซื้อยาก" at bounding box center [190, 123] width 150 height 9
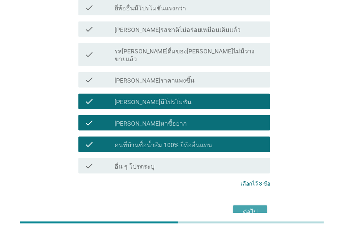
click at [242, 208] on div "ต่อไป" at bounding box center [251, 212] width 22 height 9
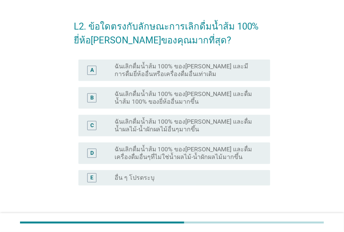
scroll to position [35, 0]
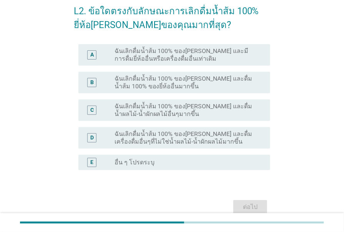
click at [178, 81] on label "ฉันเลิกดื่มน้ำส้ม 100% ของ[PERSON_NAME] และดื่มน้ำส้ม 100% ของยี่ห้ออื่นมากขึ้น" at bounding box center [187, 82] width 144 height 15
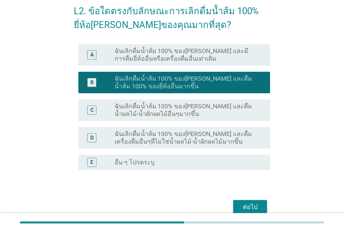
click at [179, 103] on label "ฉันเลิกดื่มน้ำส้ม 100% ของ[PERSON_NAME] และดื่มน้ำผลไม้-น้ำผักผลไม้อื่นๆมากขึ้น" at bounding box center [187, 110] width 144 height 15
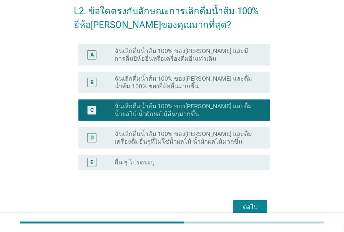
click at [182, 89] on label "ฉันเลิกดื่มน้ำส้ม 100% ของ[PERSON_NAME] และดื่มน้ำส้ม 100% ของยี่ห้ออื่นมากขึ้น" at bounding box center [187, 82] width 144 height 15
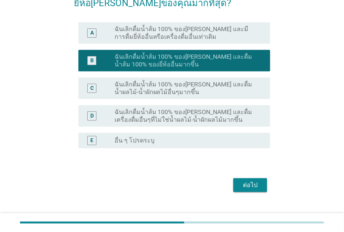
scroll to position [69, 0]
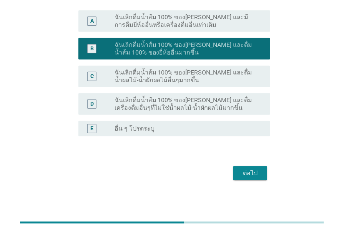
click at [247, 175] on div "ต่อไป" at bounding box center [251, 173] width 22 height 9
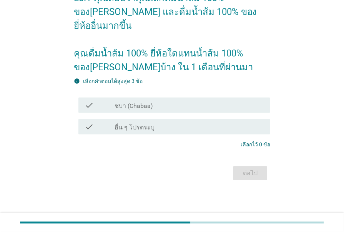
scroll to position [0, 0]
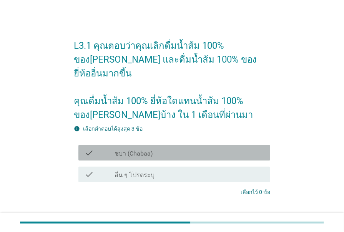
click at [164, 145] on div "check check_box_outline_blank ชบา (Chabaa)" at bounding box center [175, 152] width 192 height 15
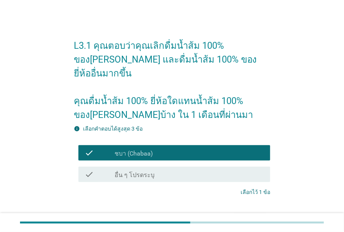
click at [243, 217] on div "ต่อไป" at bounding box center [251, 221] width 22 height 9
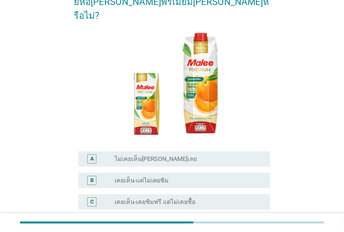
scroll to position [70, 0]
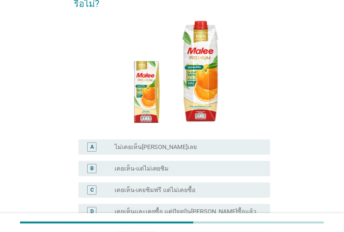
click at [158, 208] on label "เคยเห็นและเคยซื้อ แต่ปัจจุบัน[PERSON_NAME]ซื้อแล้ว" at bounding box center [186, 212] width 142 height 8
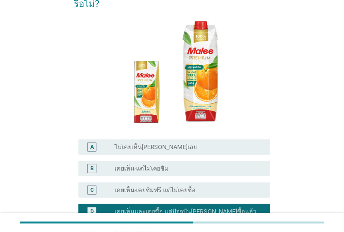
scroll to position [161, 0]
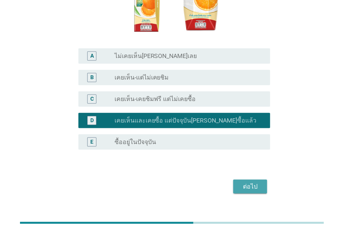
click at [240, 182] on div "ต่อไป" at bounding box center [251, 186] width 22 height 9
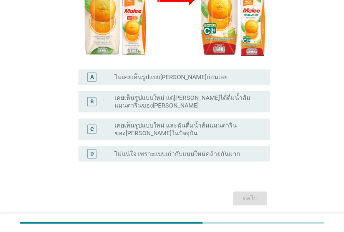
scroll to position [193, 0]
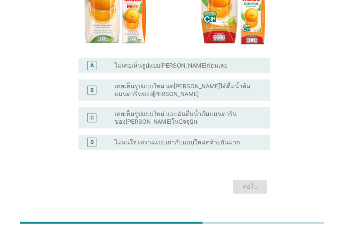
click at [202, 110] on label "เคยเห็นรูปแบบใหม่ และฉันดื่มน้ำส้มแมนดารินของ[PERSON_NAME]ในปัจจุบัน" at bounding box center [187, 117] width 144 height 15
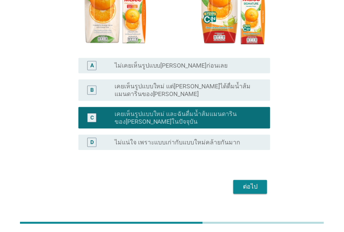
click at [257, 183] on div "ต่อไป" at bounding box center [251, 187] width 22 height 9
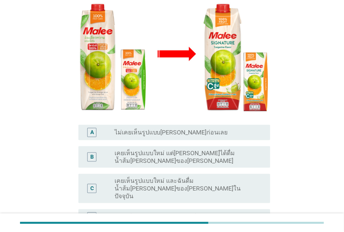
scroll to position [175, 0]
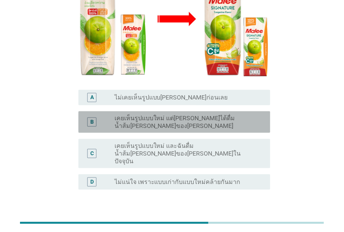
click at [251, 112] on div "B radio_button_unchecked เคยเห็นรูปแบบใหม่ แต่[PERSON_NAME]ได้ดื่มน้ำส้ม[PERSON…" at bounding box center [175, 123] width 192 height 22
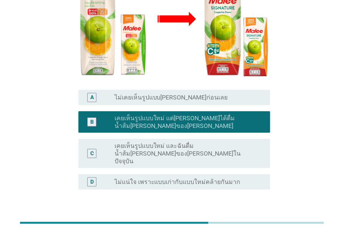
scroll to position [193, 0]
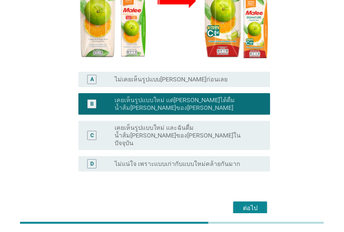
click at [248, 204] on div "ต่อไป" at bounding box center [251, 208] width 22 height 9
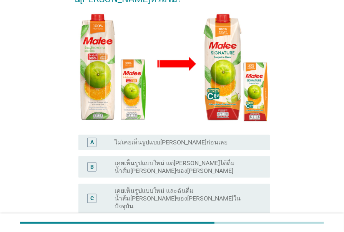
scroll to position [140, 0]
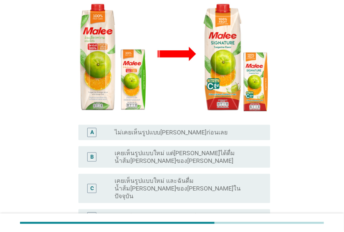
click at [240, 177] on label "เคยเห็นรูปแบบใหม่ และฉันดื่มน้ำส้ม[PERSON_NAME]ของ[PERSON_NAME]ในปัจจุบัน" at bounding box center [187, 188] width 144 height 23
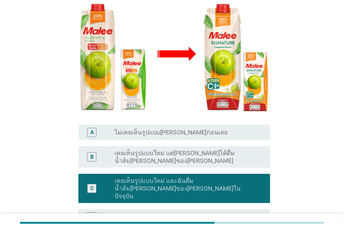
scroll to position [193, 0]
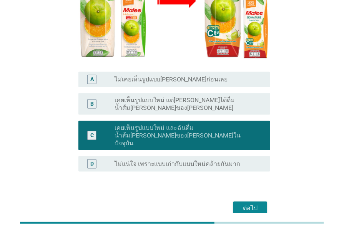
click at [241, 204] on div "ต่อไป" at bounding box center [251, 208] width 22 height 9
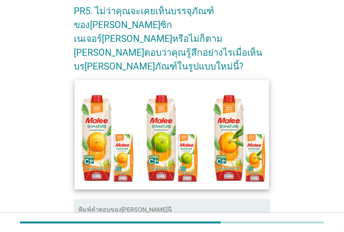
scroll to position [70, 0]
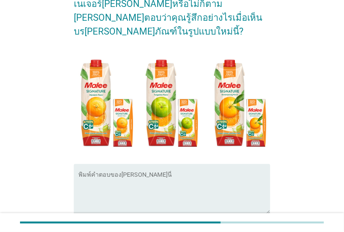
click at [135, 174] on textarea "พิมพ์คำตอบของคุณ ที่นี่" at bounding box center [175, 194] width 192 height 40
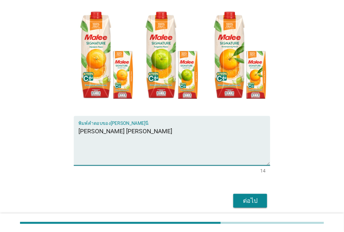
scroll to position [118, 0]
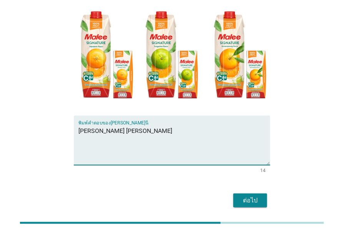
type textarea "[PERSON_NAME] [PERSON_NAME]"
click at [250, 196] on div "ต่อไป" at bounding box center [251, 200] width 22 height 9
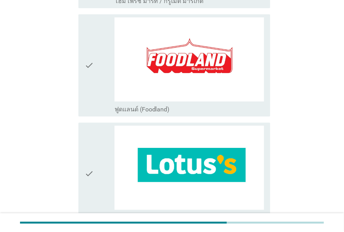
scroll to position [525, 0]
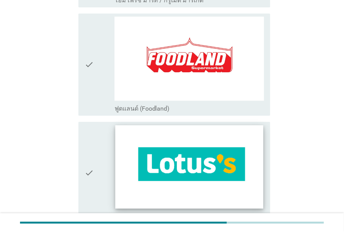
click at [207, 140] on img at bounding box center [189, 167] width 149 height 84
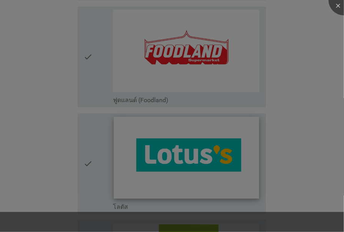
scroll to position [630, 0]
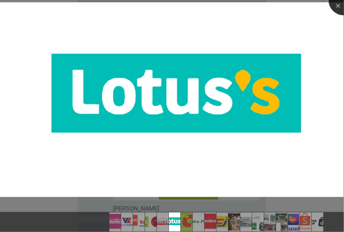
click at [338, 9] on div at bounding box center [344, 0] width 31 height 31
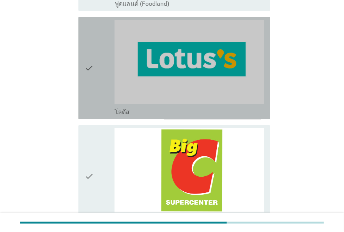
click at [94, 62] on icon "check" at bounding box center [89, 68] width 9 height 96
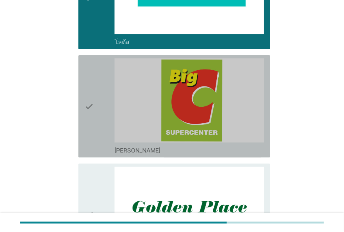
click at [94, 62] on icon "check" at bounding box center [89, 106] width 9 height 96
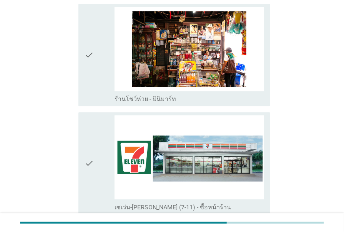
scroll to position [1259, 0]
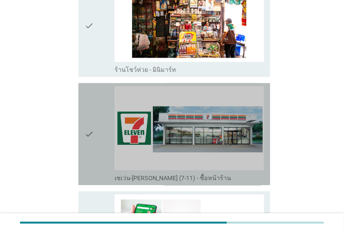
click at [96, 93] on div "check" at bounding box center [100, 134] width 30 height 96
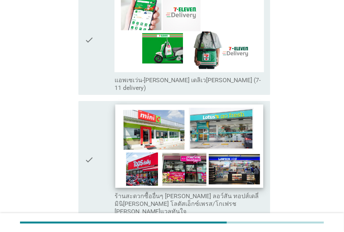
scroll to position [1504, 0]
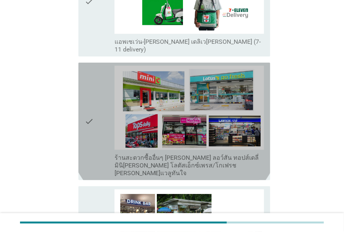
click at [96, 110] on div "check" at bounding box center [100, 122] width 30 height 112
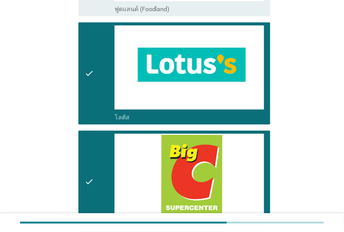
scroll to position [630, 0]
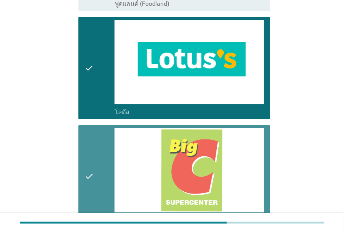
click at [101, 165] on div "check" at bounding box center [100, 177] width 30 height 96
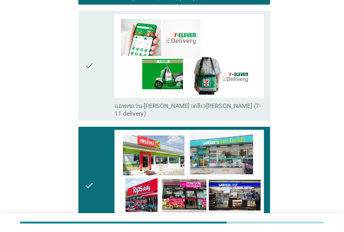
scroll to position [1504, 0]
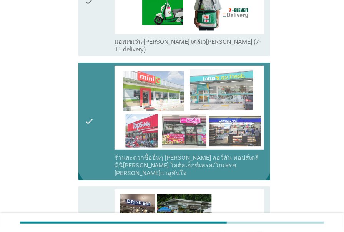
click at [98, 114] on div "check" at bounding box center [100, 122] width 30 height 112
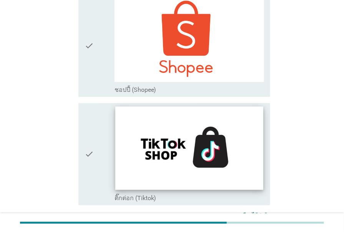
scroll to position [1924, 0]
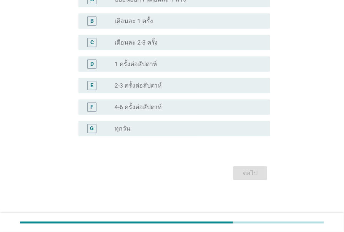
scroll to position [0, 0]
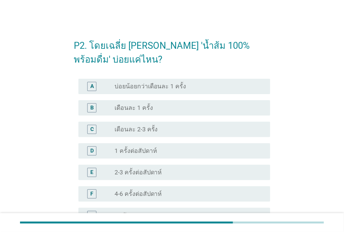
click at [164, 192] on div "radio_button_unchecked 4-6 ครั้งต่อสัปดาห์" at bounding box center [187, 195] width 144 height 8
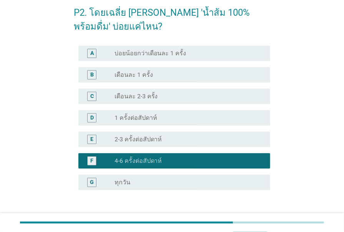
scroll to position [87, 0]
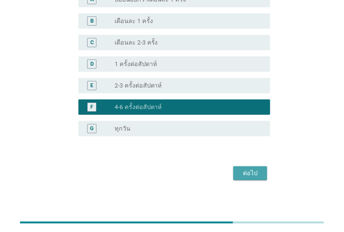
click at [245, 175] on div "ต่อไป" at bounding box center [251, 173] width 22 height 9
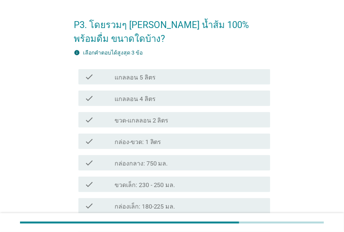
scroll to position [35, 0]
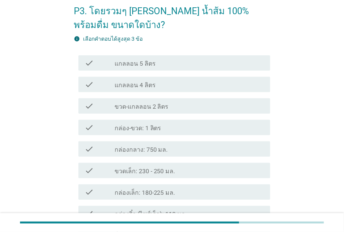
click at [166, 148] on div "check_box_outline_blank กล่องกลาง: 750 มล." at bounding box center [190, 149] width 150 height 9
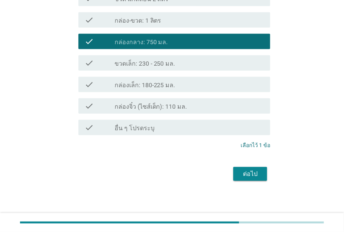
scroll to position [143, 0]
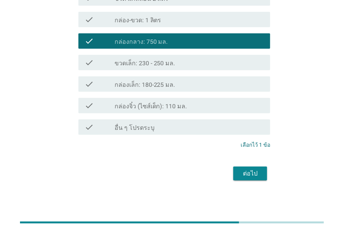
click at [245, 173] on div "ต่อไป" at bounding box center [251, 173] width 22 height 9
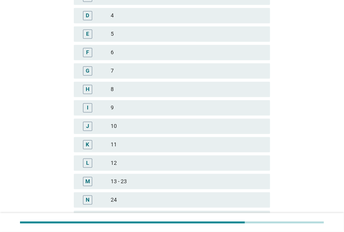
scroll to position [0, 0]
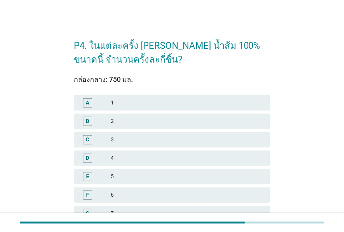
click at [121, 127] on div "B 2" at bounding box center [172, 121] width 197 height 15
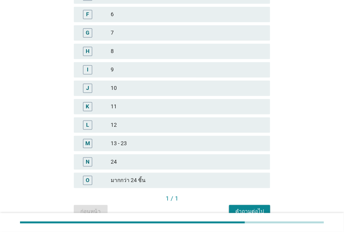
scroll to position [210, 0]
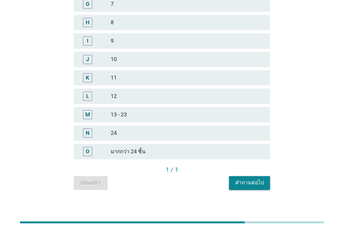
click at [250, 178] on button "คำถามต่อไป" at bounding box center [249, 184] width 41 height 14
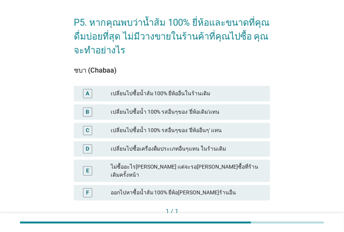
scroll to position [35, 0]
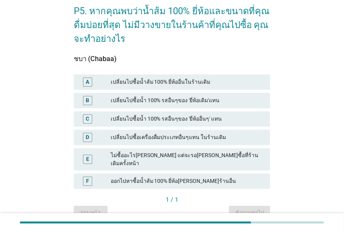
click at [177, 117] on div "เปลี่ยนไปซื้อน้ำ 100% รสอื่นๆของ 'ยี่ห้ออื่นๆ' แทน" at bounding box center [188, 119] width 154 height 9
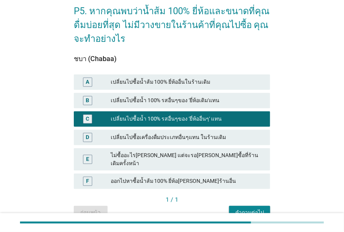
scroll to position [65, 0]
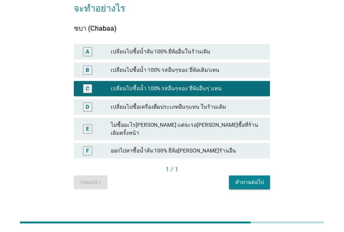
click at [243, 179] on div "คำถามต่อไป" at bounding box center [250, 183] width 29 height 8
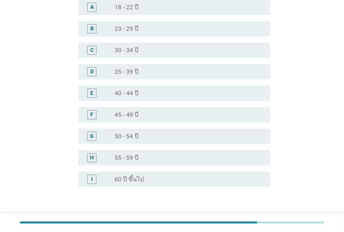
scroll to position [70, 0]
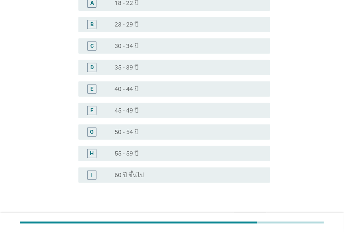
click at [145, 156] on div "radio_button_unchecked 55 - 59 ปี" at bounding box center [187, 154] width 144 height 8
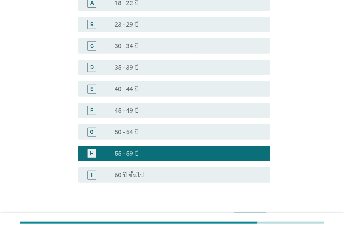
scroll to position [116, 0]
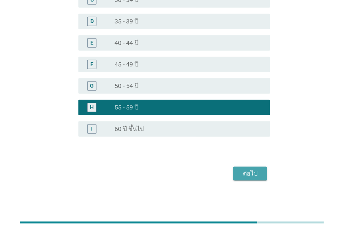
click at [242, 168] on button "ต่อไป" at bounding box center [251, 174] width 34 height 14
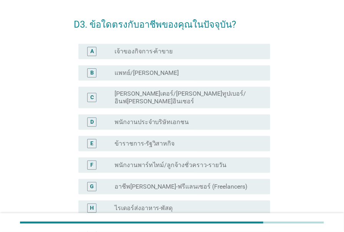
scroll to position [35, 0]
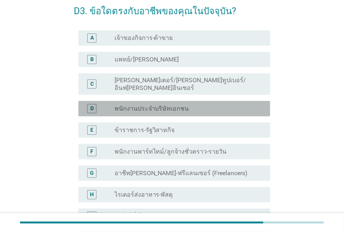
click at [146, 105] on label "พนักงานประจำบริษัทเอกชน" at bounding box center [152, 109] width 75 height 8
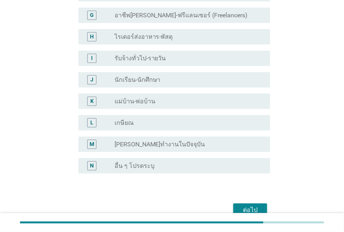
scroll to position [210, 0]
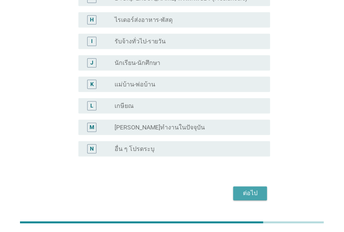
click at [241, 187] on button "ต่อไป" at bounding box center [251, 194] width 34 height 14
